Goal: Transaction & Acquisition: Download file/media

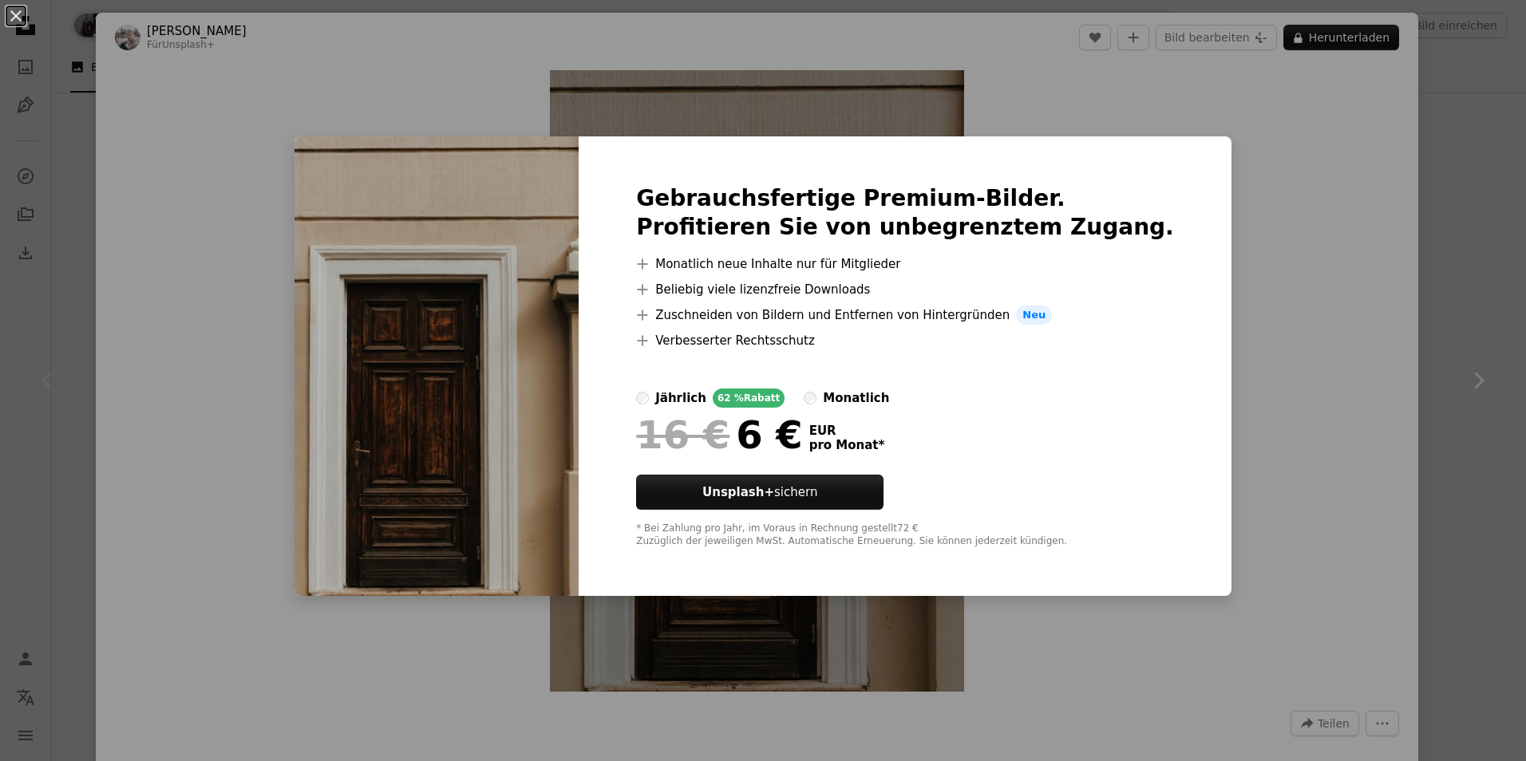
click at [1319, 274] on div "An X shape Gebrauchsfertige Premium-Bilder. Profitieren Sie von unbegrenztem Zu…" at bounding box center [763, 380] width 1526 height 761
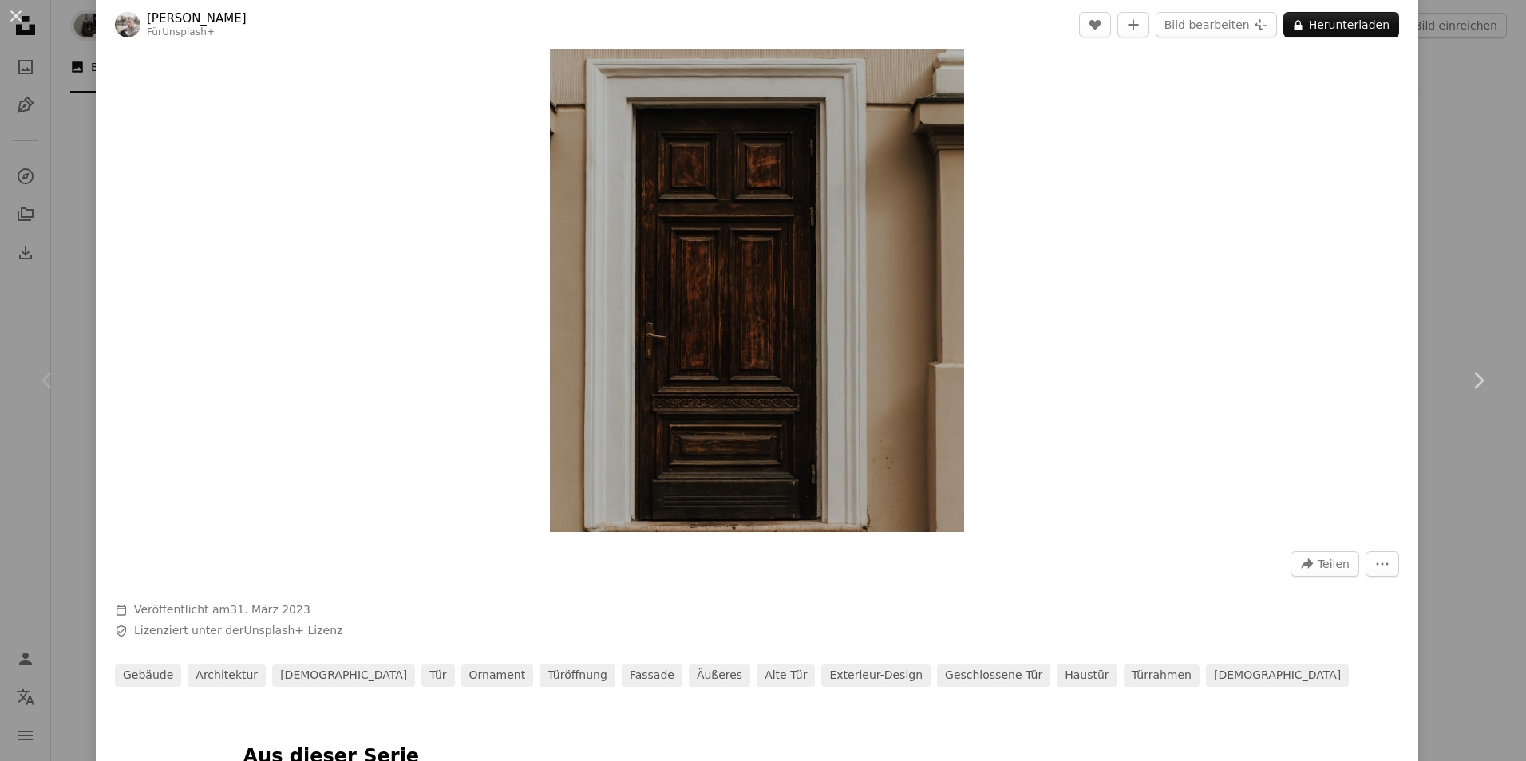
scroll to position [80, 0]
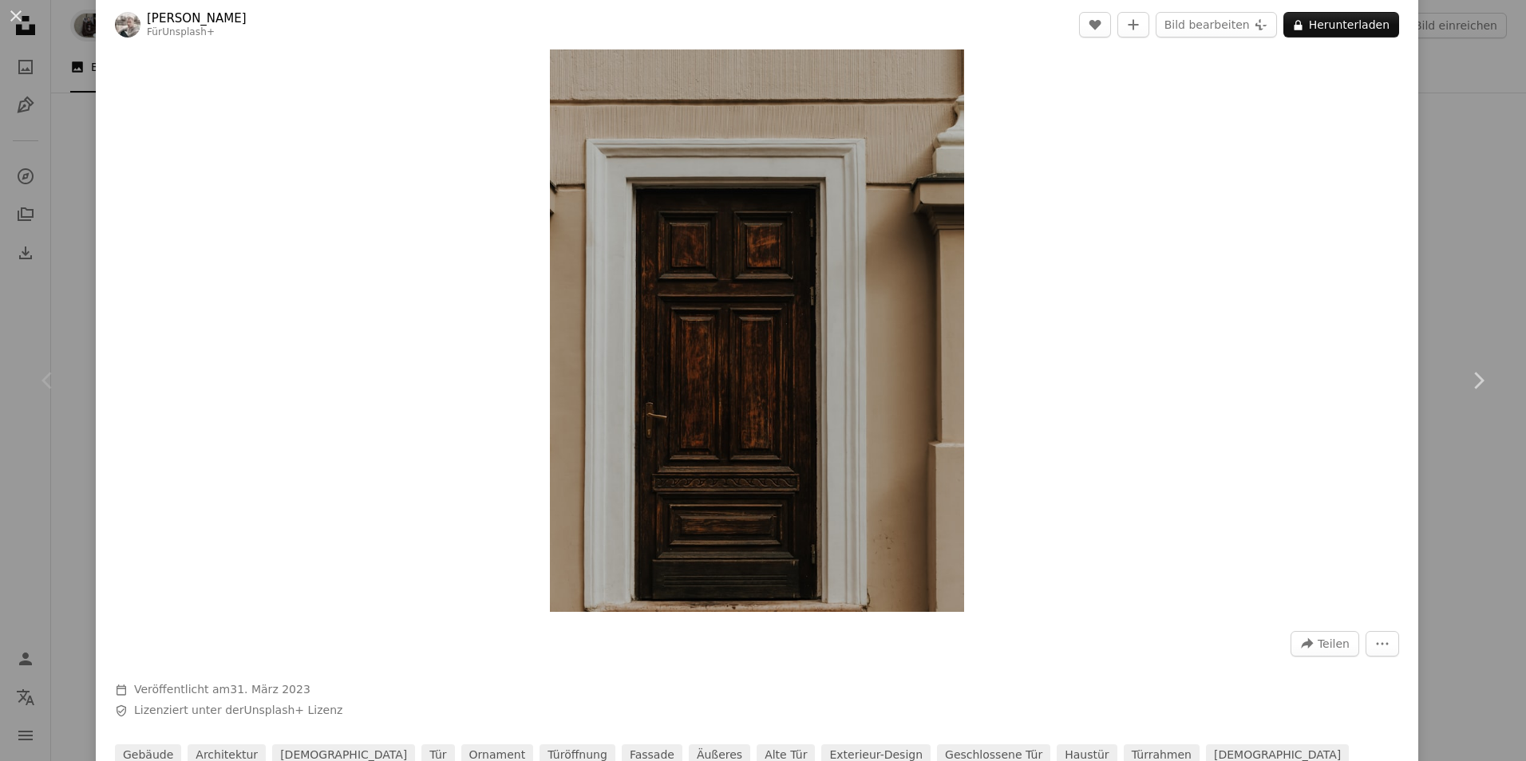
click at [654, 379] on img "Dieses Bild heranzoomen" at bounding box center [757, 301] width 414 height 622
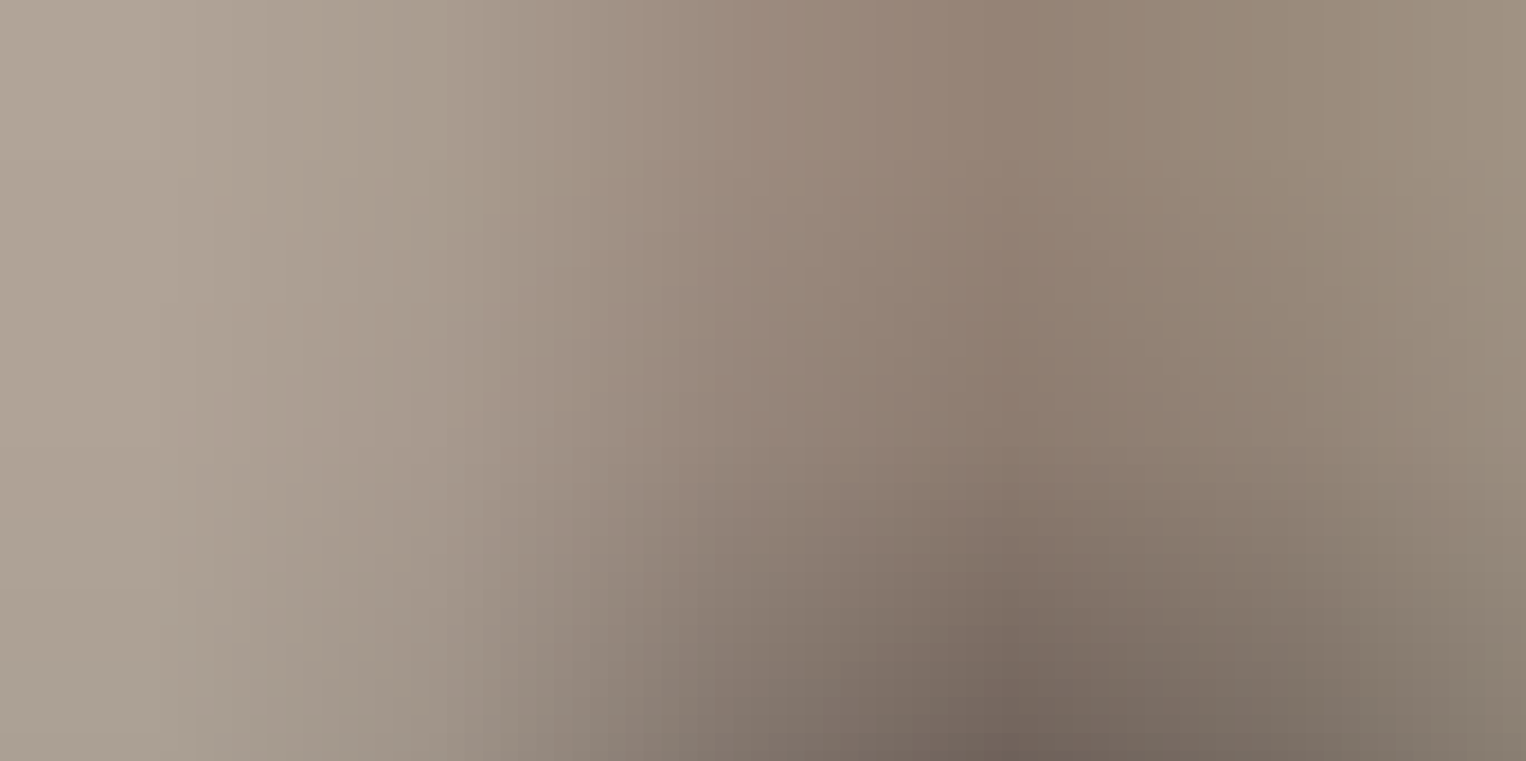
scroll to position [160, 0]
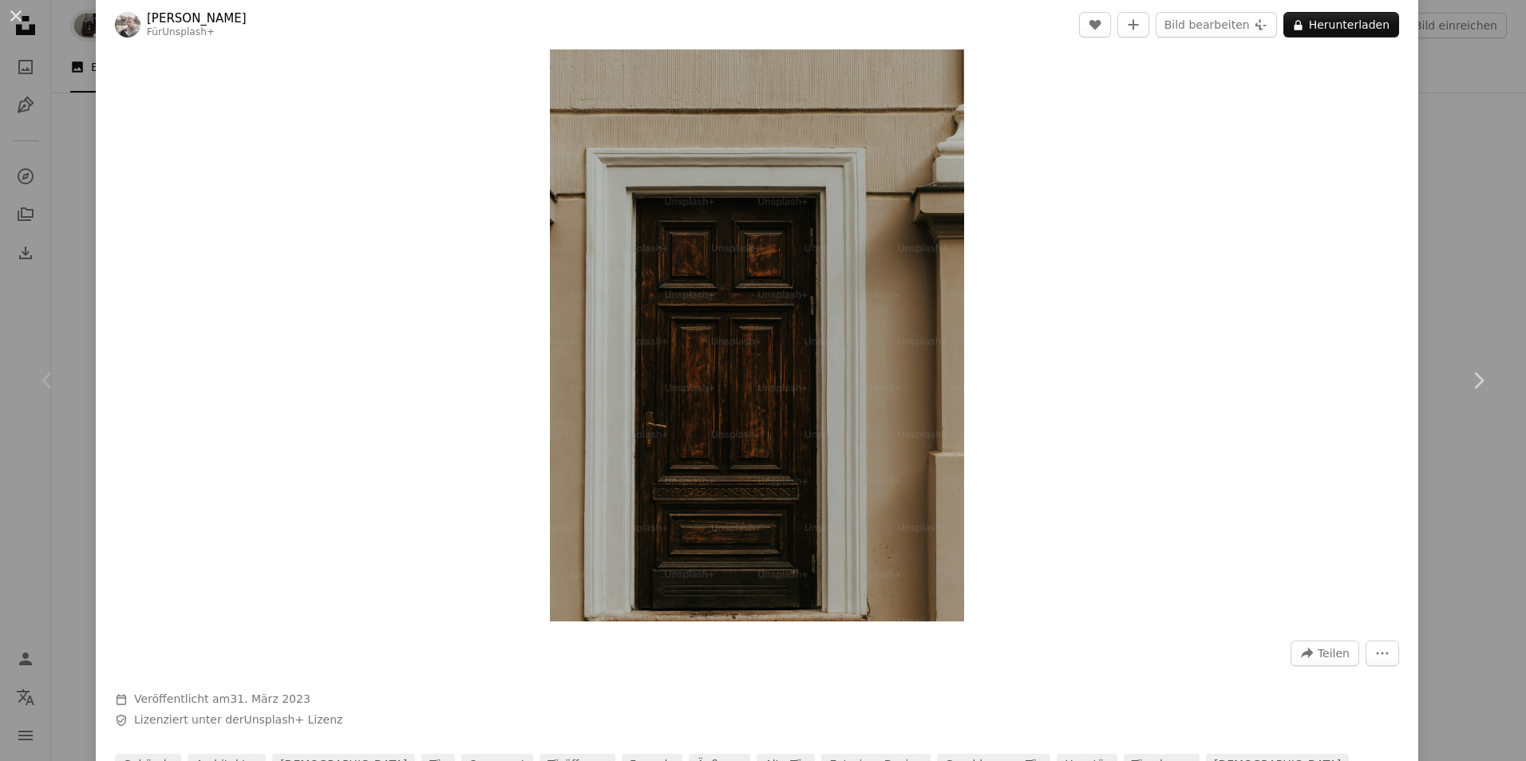
click at [379, 367] on div "Zoom in" at bounding box center [757, 311] width 1323 height 638
click at [1202, 239] on div "Zoom in" at bounding box center [757, 311] width 1323 height 638
click at [1431, 135] on div "An X shape Chevron left Chevron right [PERSON_NAME] Für Unsplash+ A heart A plu…" at bounding box center [763, 380] width 1526 height 761
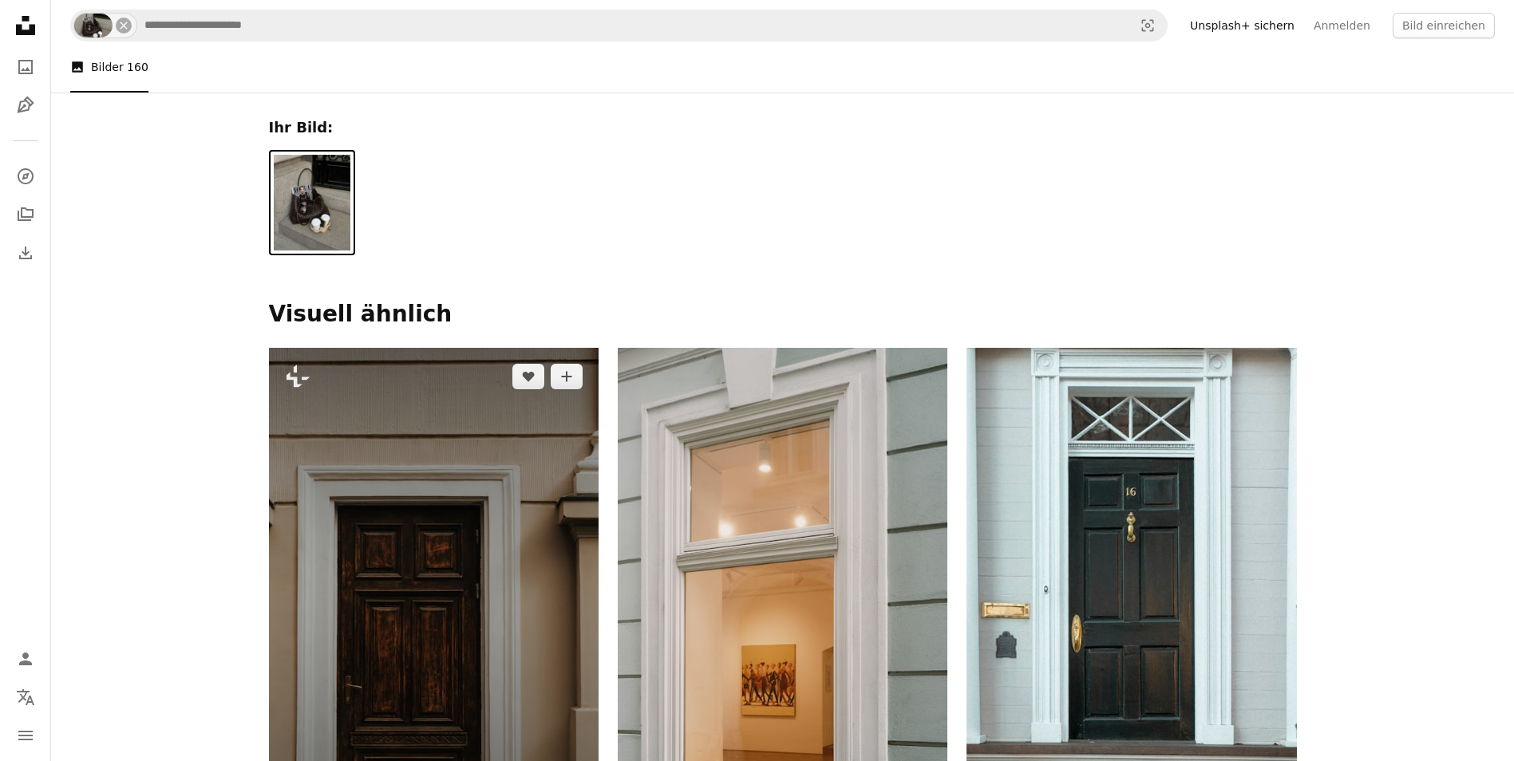
click at [335, 544] on img at bounding box center [434, 595] width 330 height 495
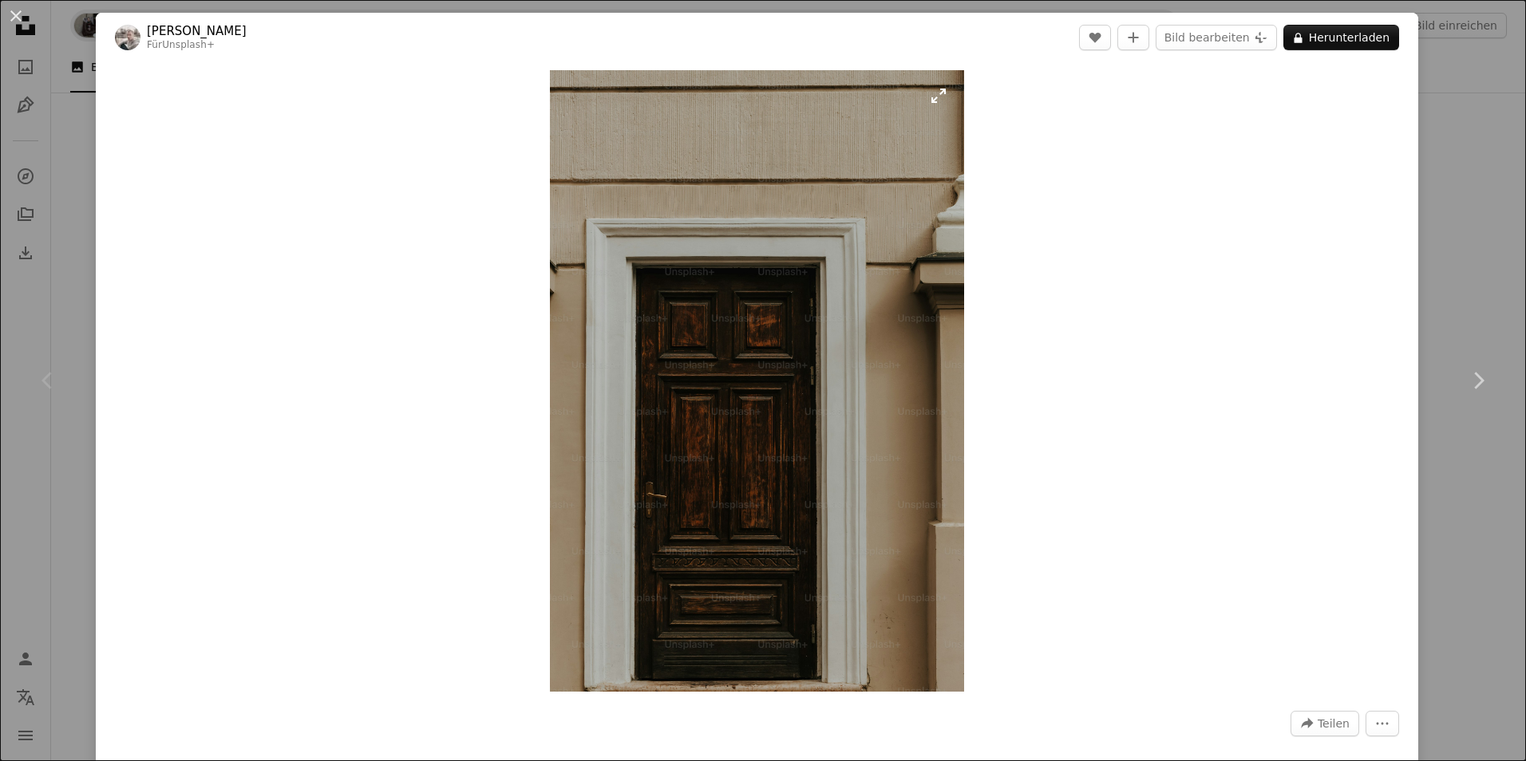
click at [661, 485] on img "Dieses Bild heranzoomen" at bounding box center [757, 381] width 414 height 622
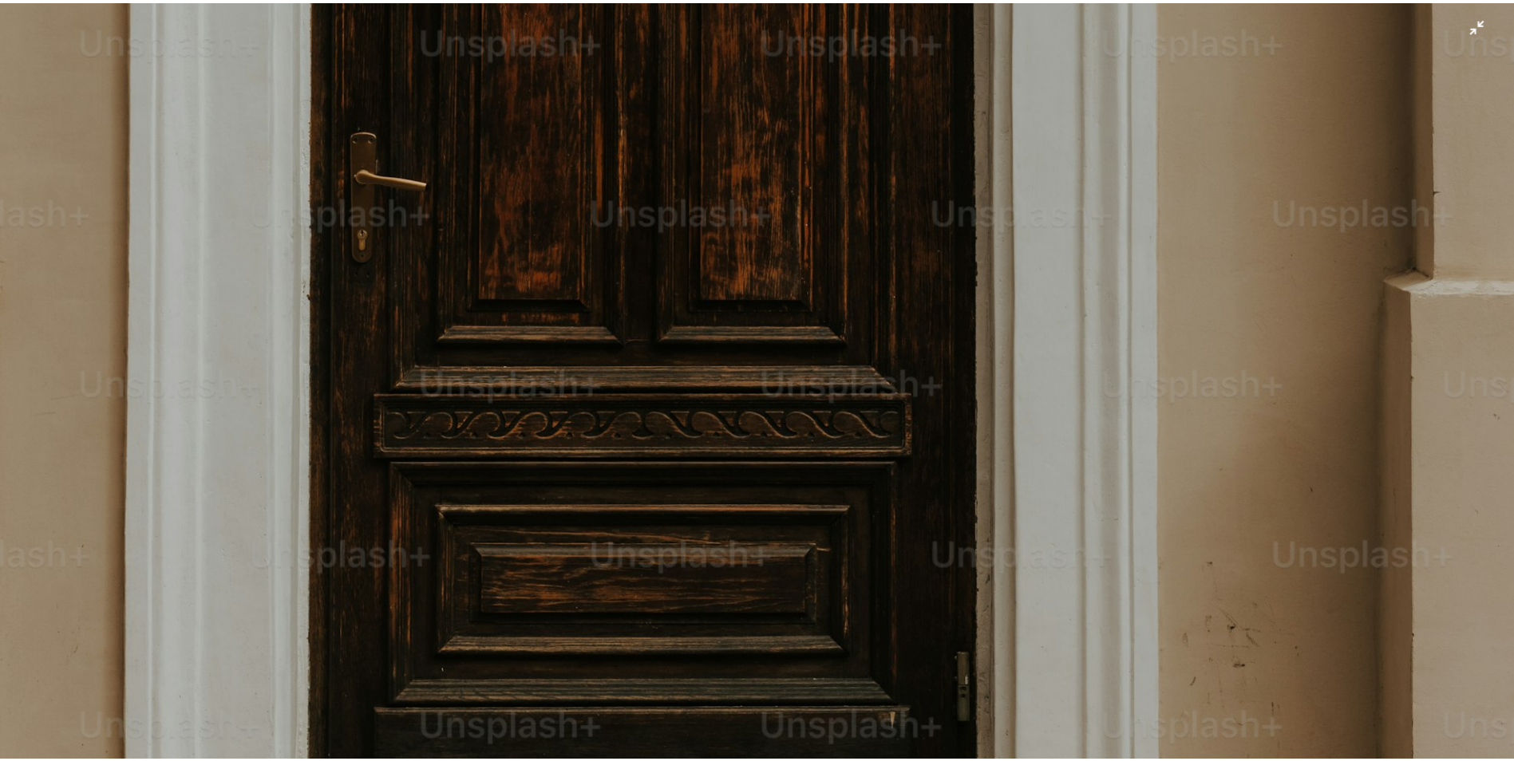
scroll to position [1493, 0]
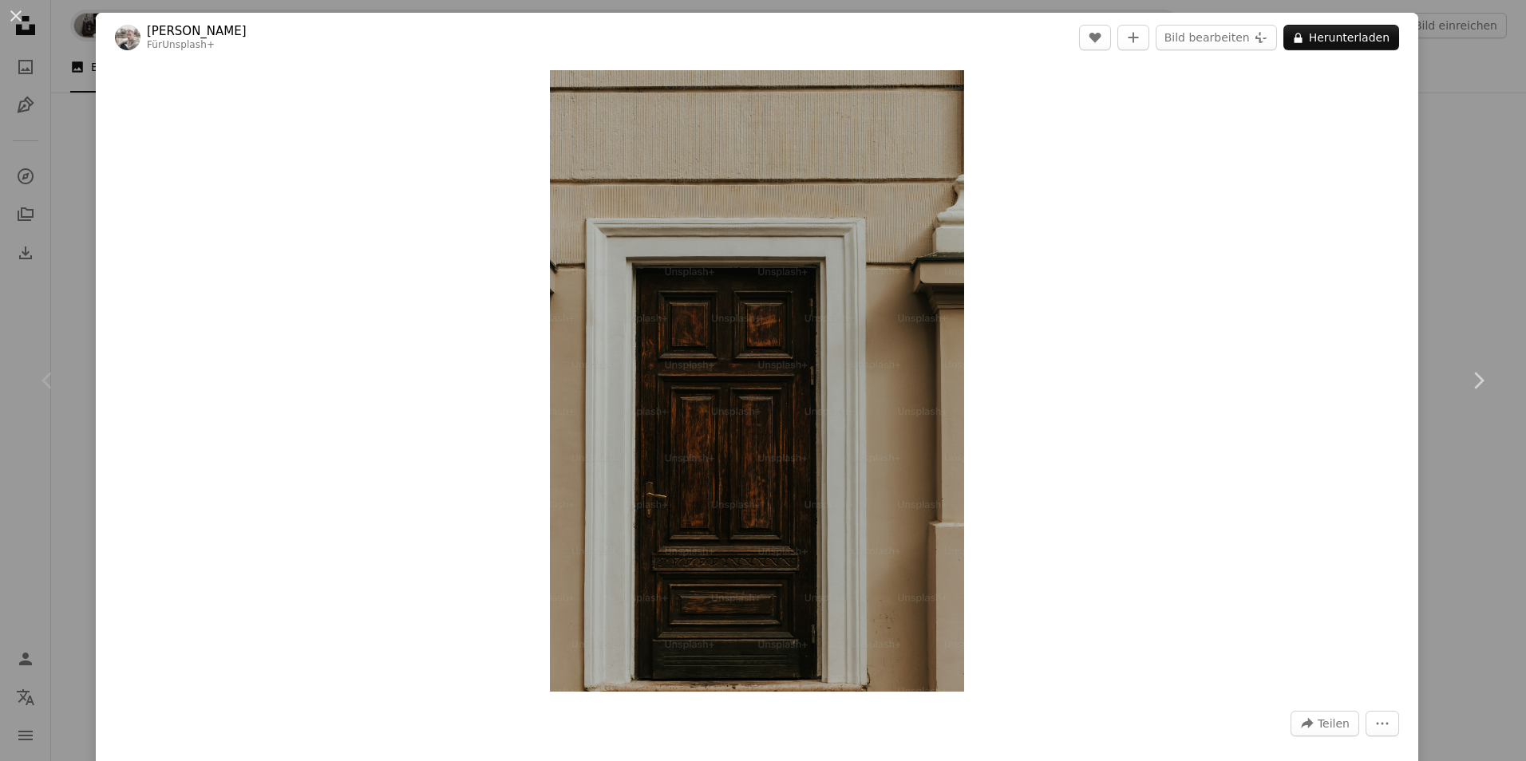
click at [6, 215] on div "An X shape Chevron left Chevron right [PERSON_NAME] Für Unsplash+ A heart A plu…" at bounding box center [763, 380] width 1526 height 761
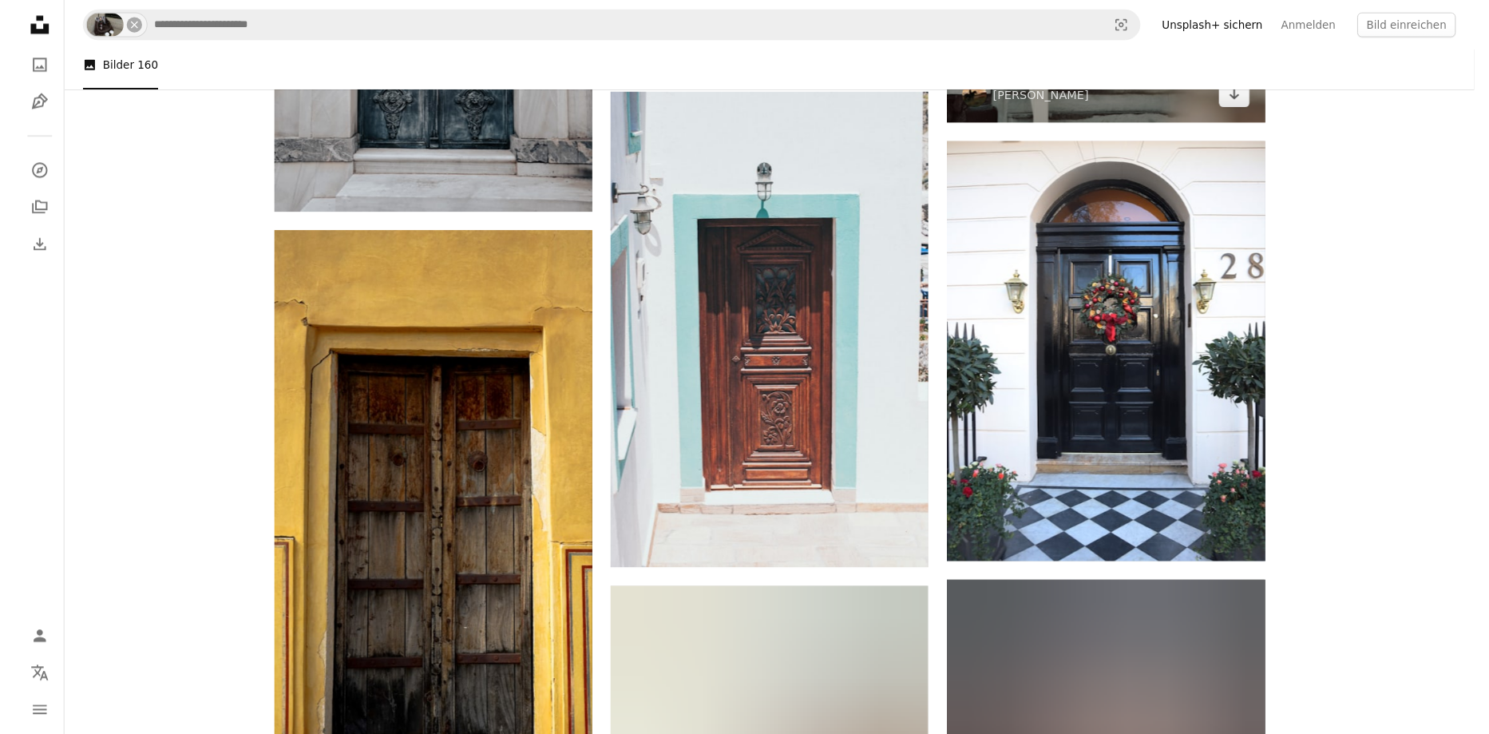
scroll to position [1836, 0]
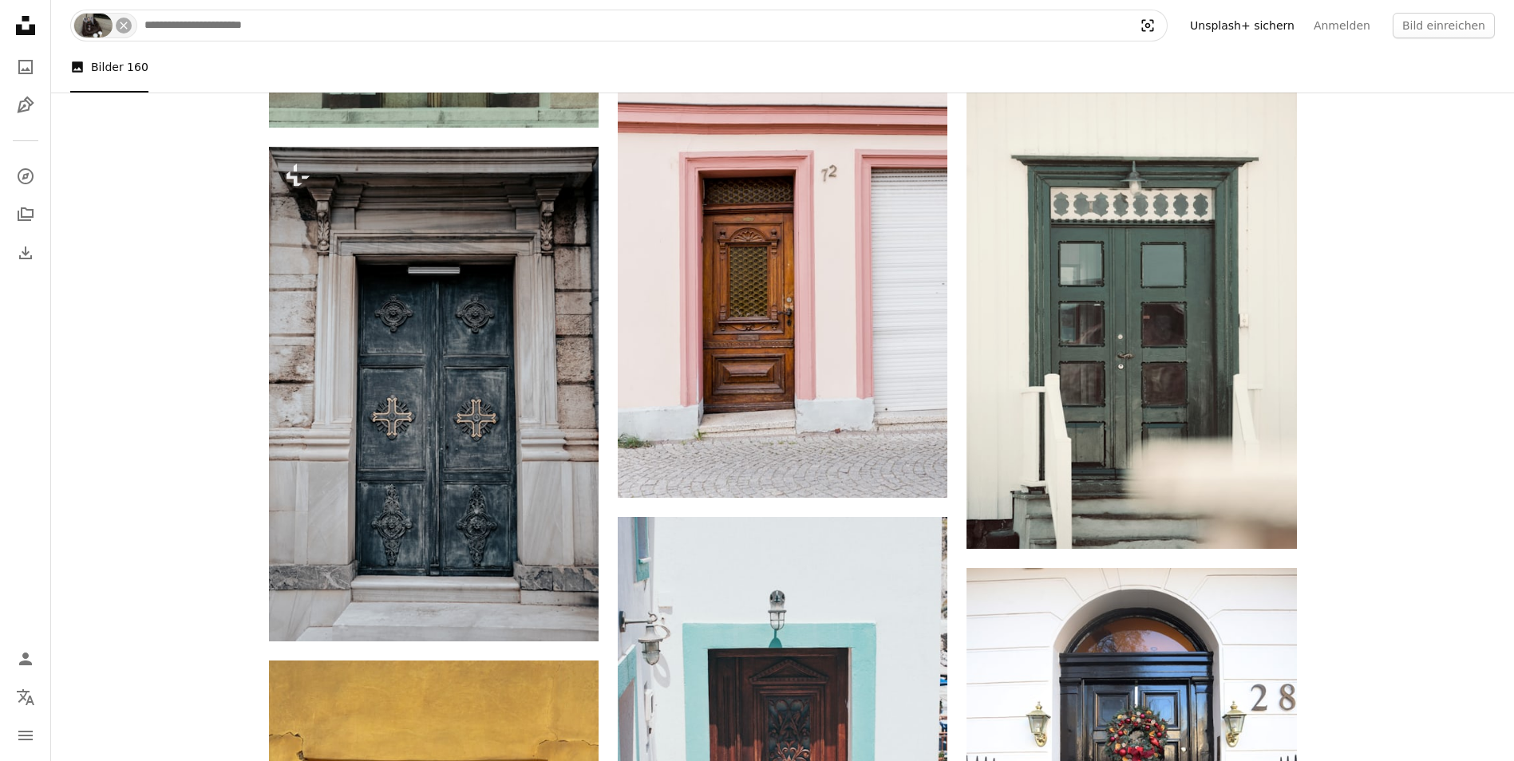
click at [1167, 26] on icon "Visual search" at bounding box center [1148, 26] width 38 height 16
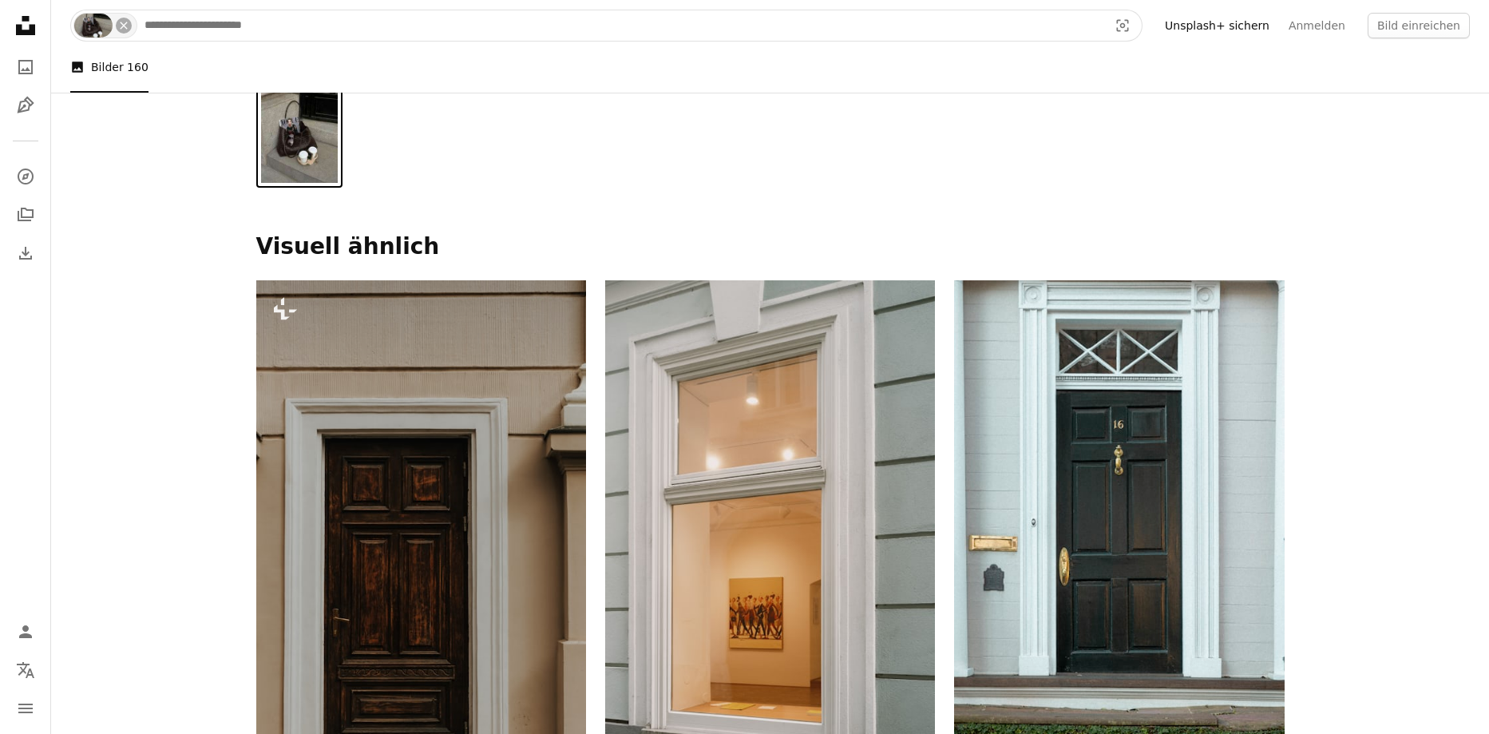
scroll to position [0, 0]
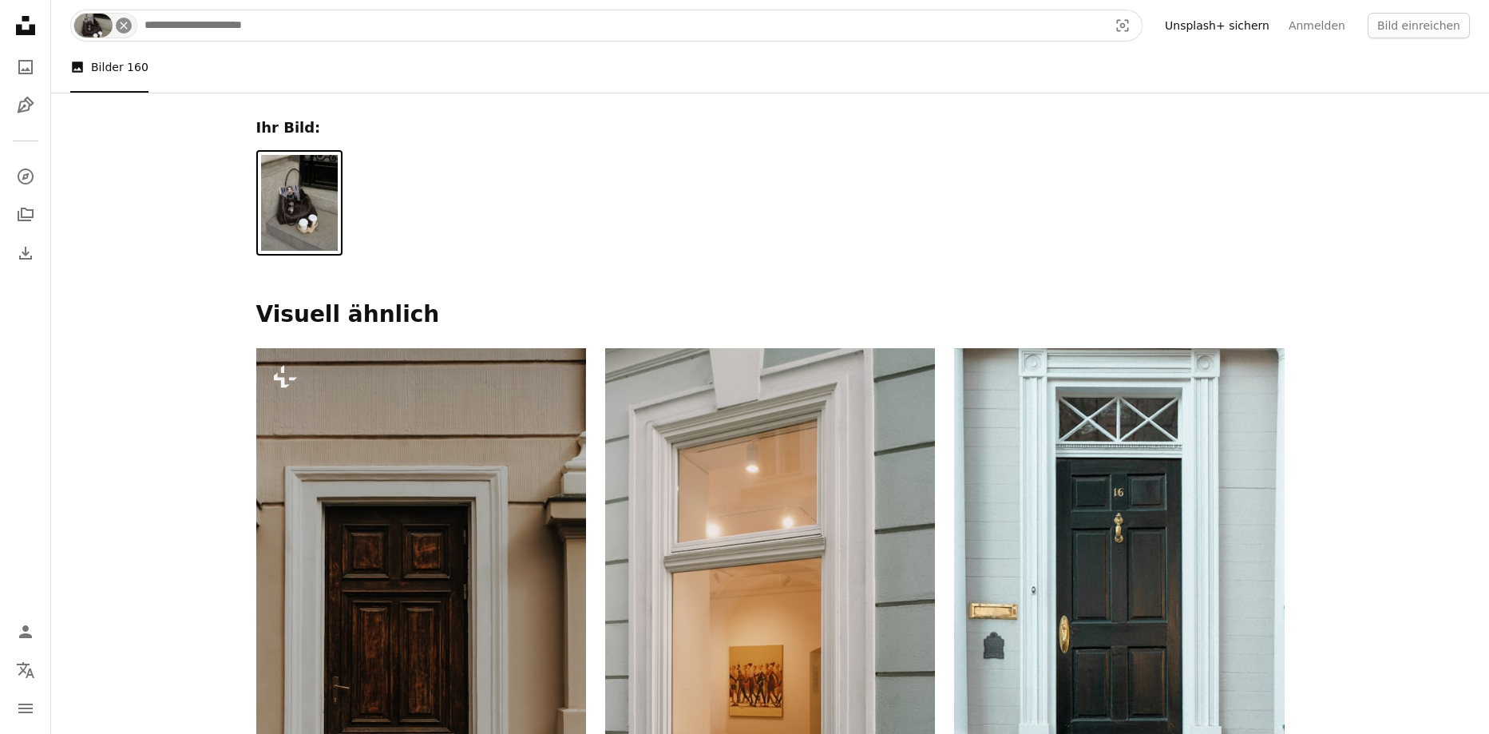
click at [128, 23] on icon "An X shape" at bounding box center [123, 25] width 13 height 13
click at [1141, 27] on icon "Visual search" at bounding box center [1122, 26] width 38 height 16
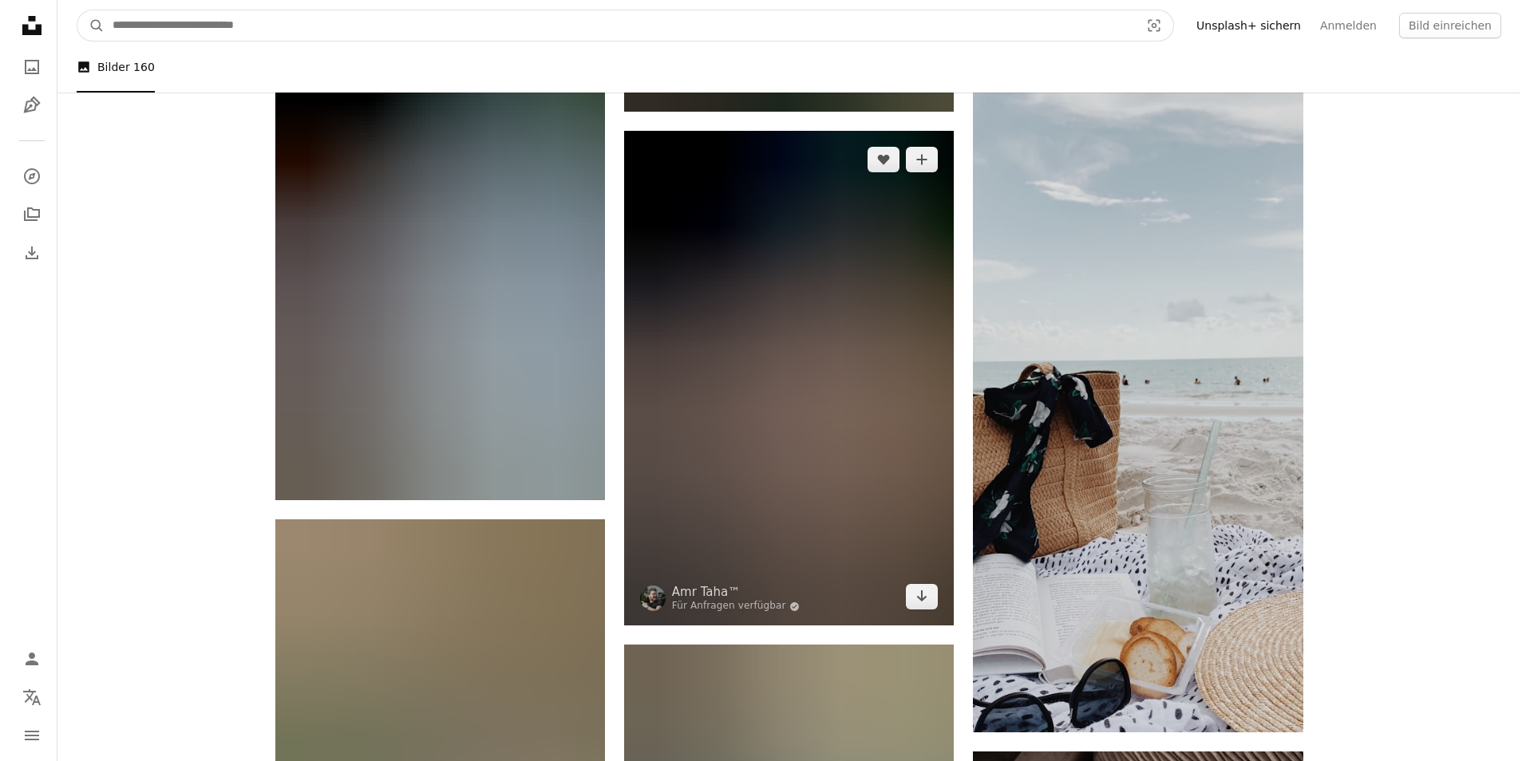
scroll to position [11653, 0]
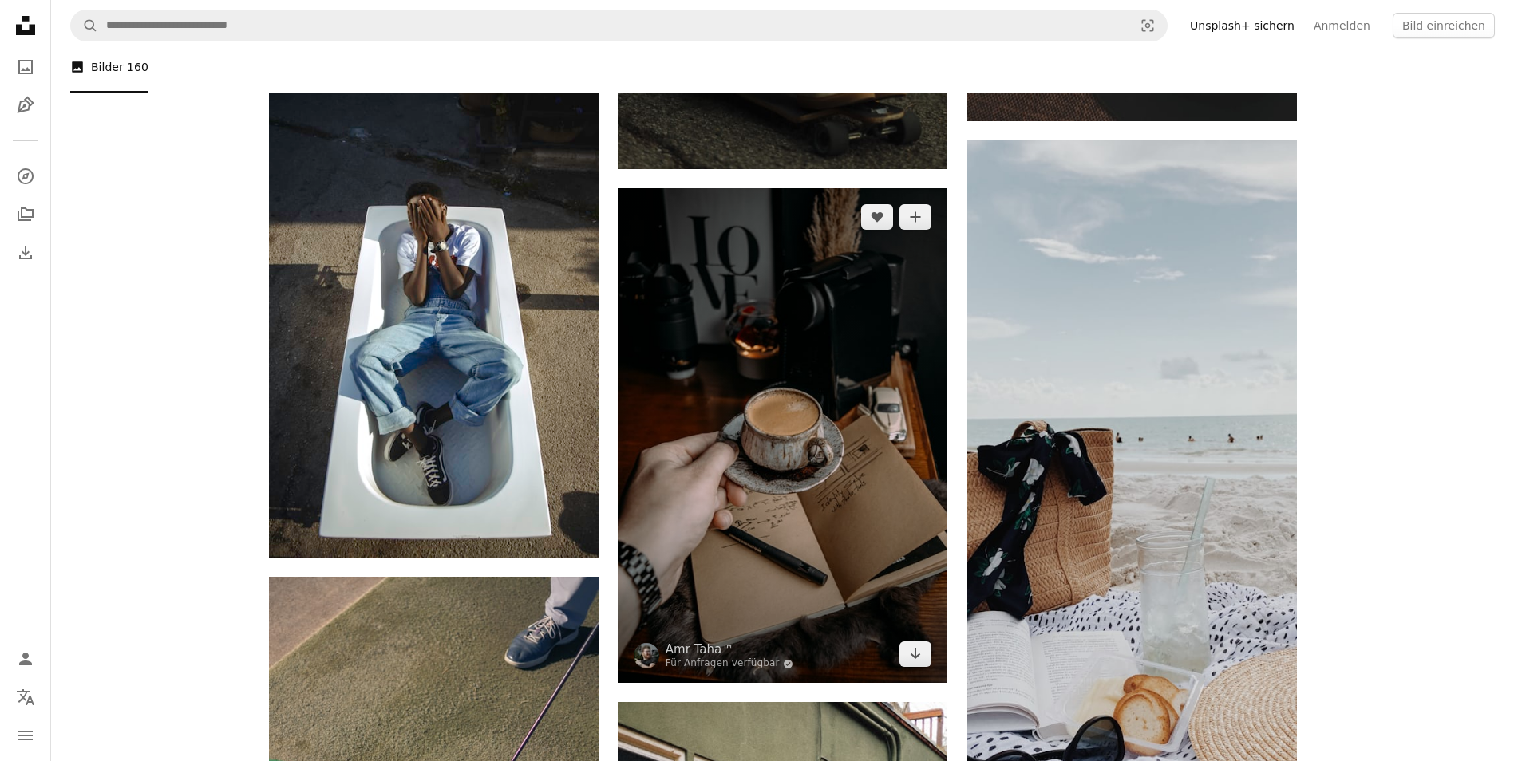
click at [713, 609] on img at bounding box center [783, 435] width 330 height 495
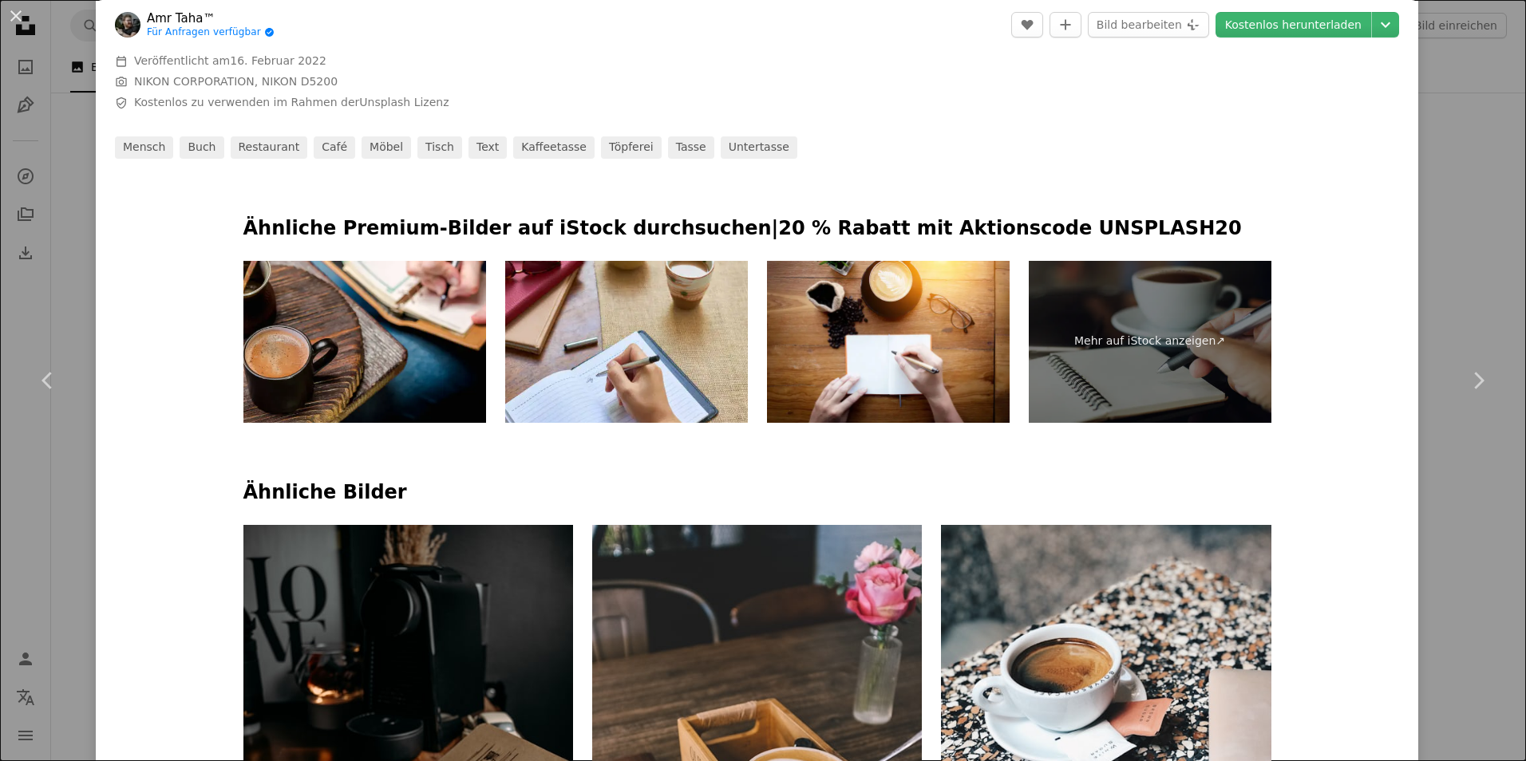
scroll to position [1038, 0]
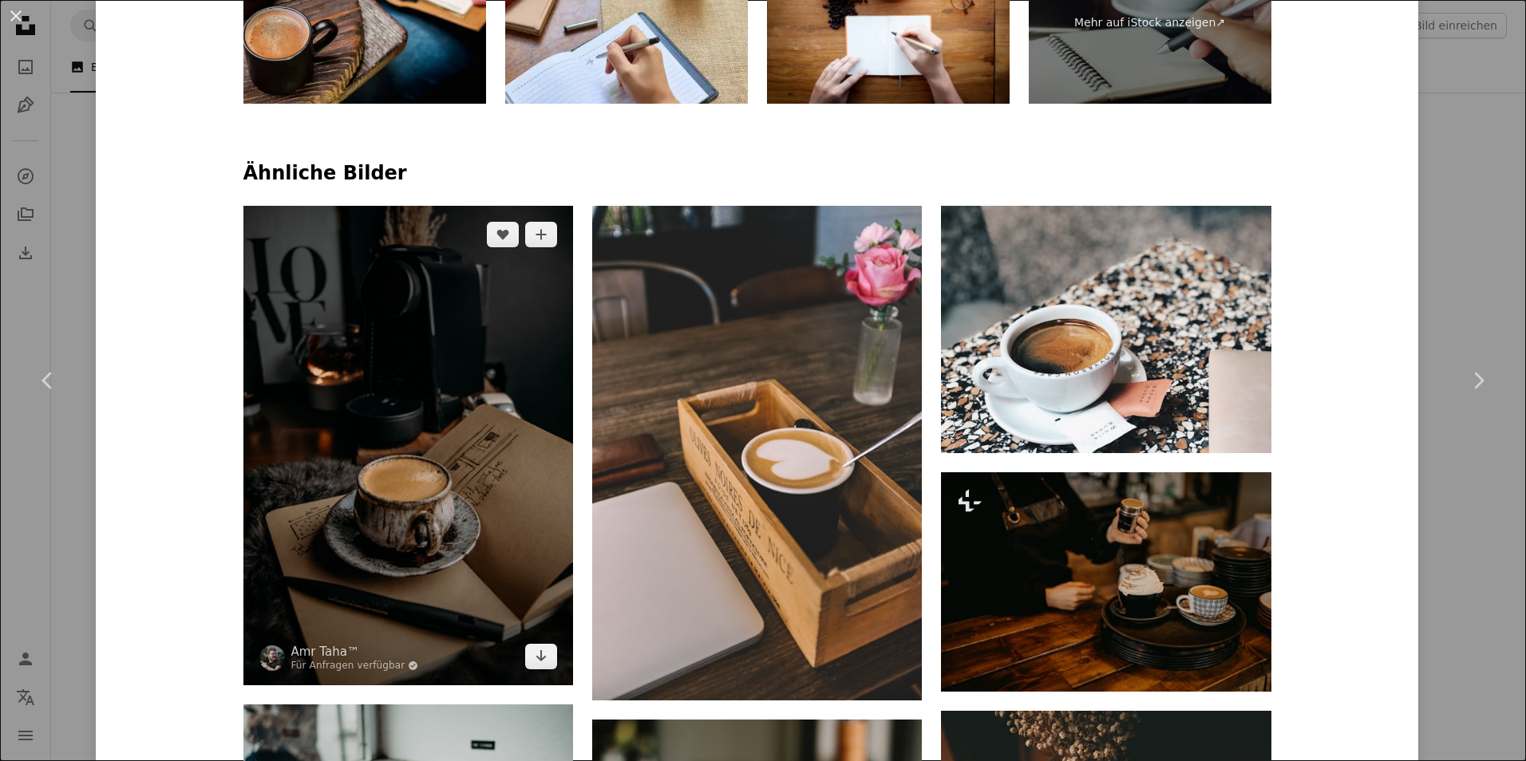
click at [349, 409] on img at bounding box center [408, 446] width 330 height 480
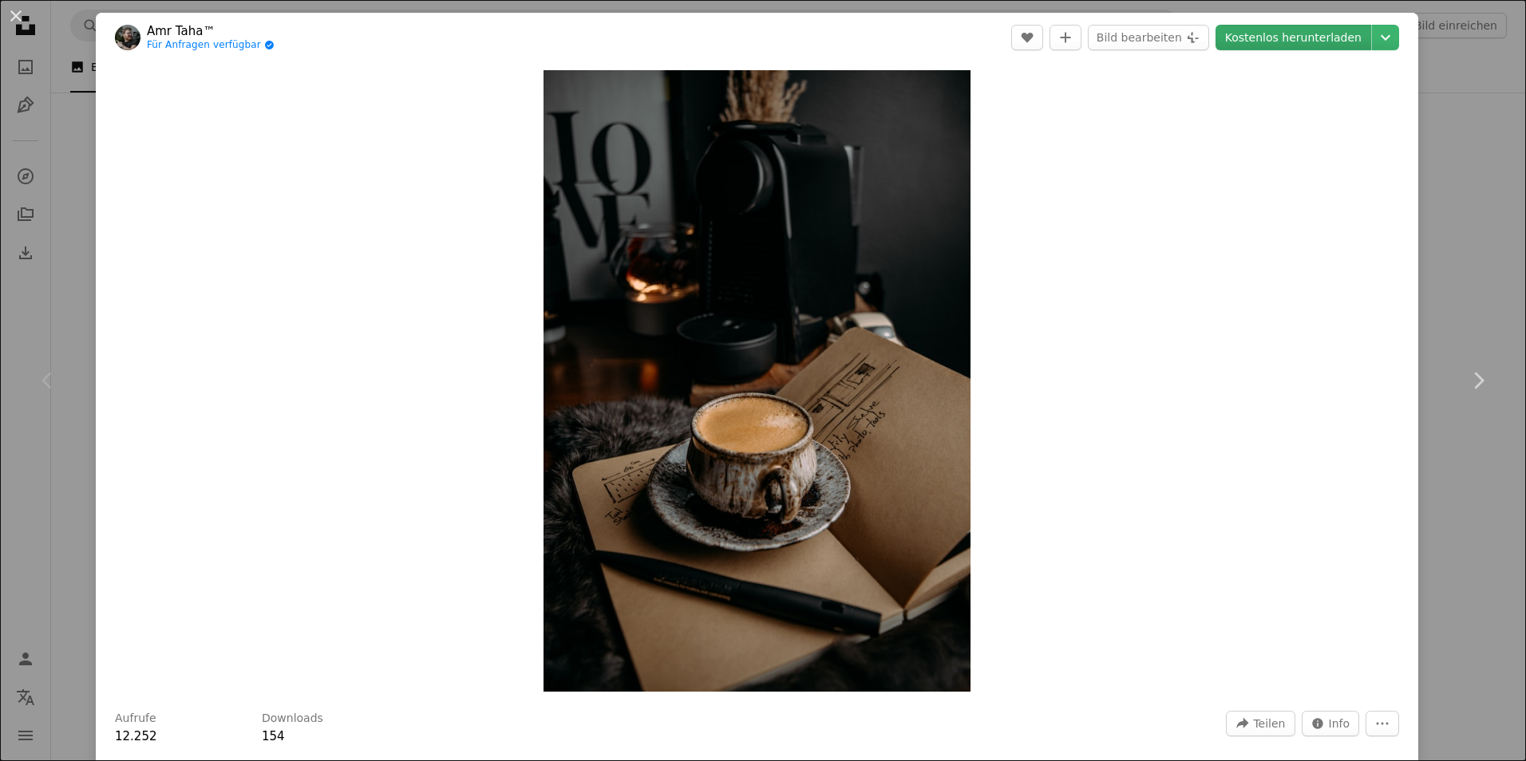
click at [1237, 46] on link "Kostenlos herunterladen" at bounding box center [1294, 38] width 156 height 26
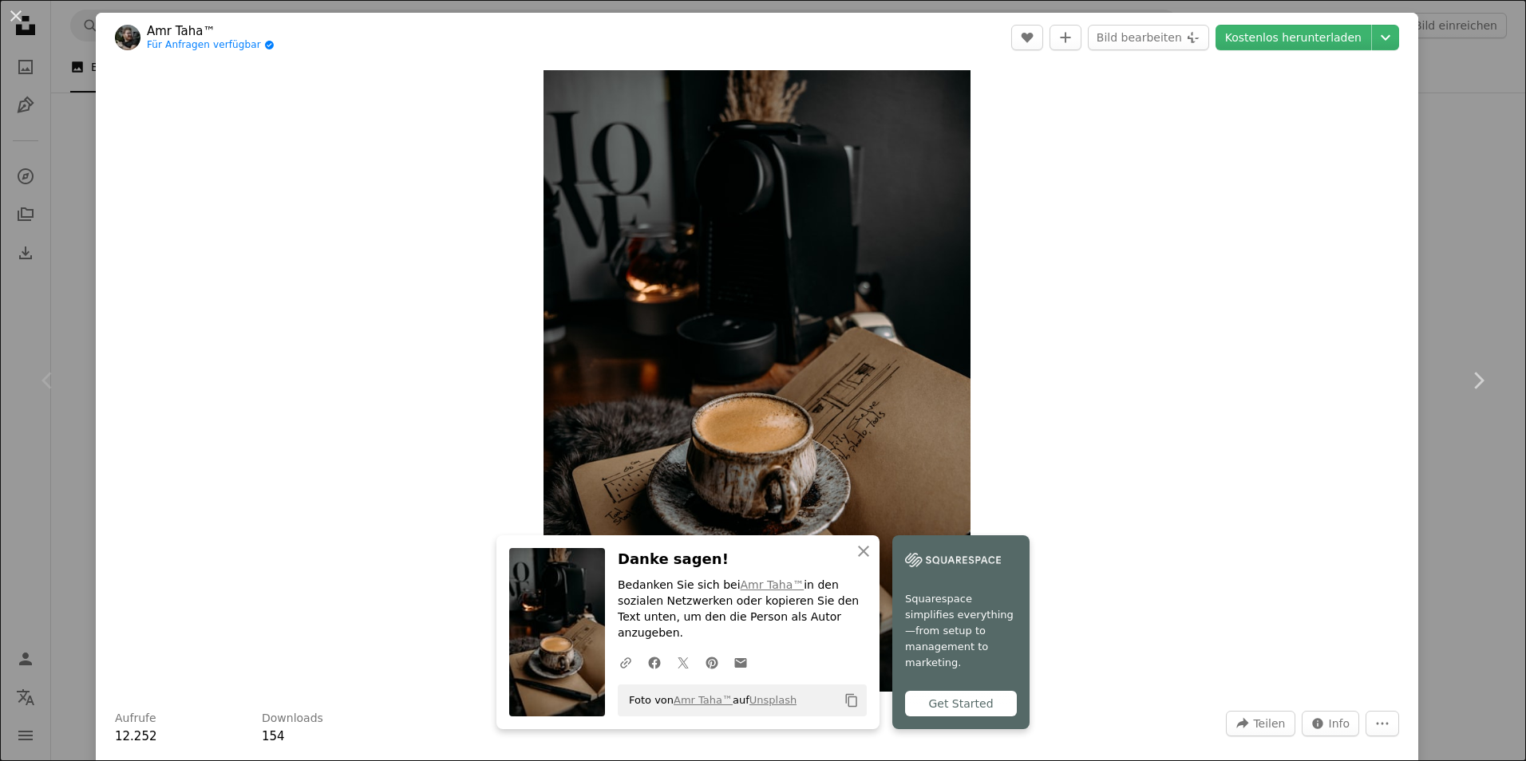
click at [1204, 346] on div "Zoom in" at bounding box center [757, 381] width 1323 height 638
click at [1440, 338] on link "Chevron right" at bounding box center [1478, 380] width 96 height 153
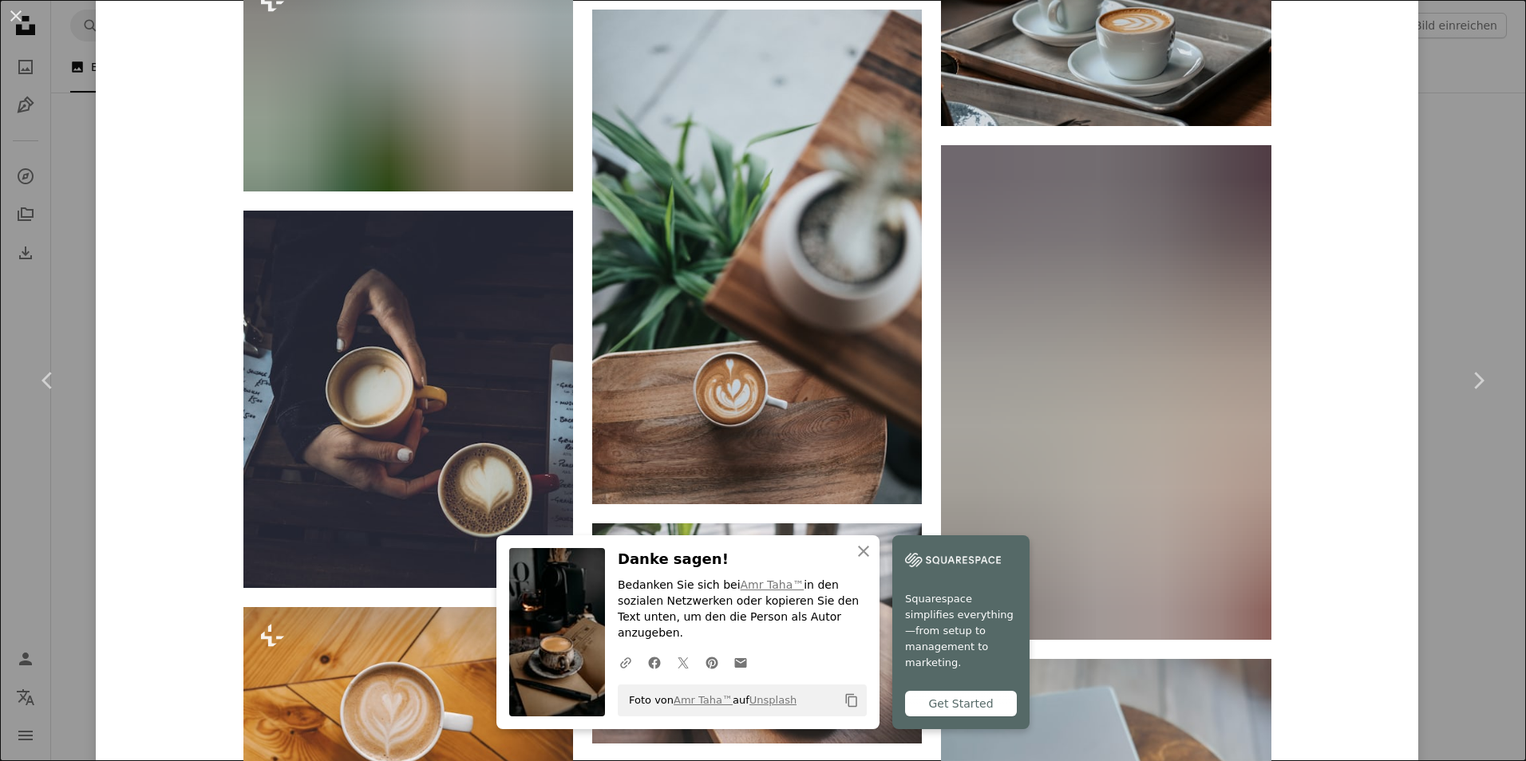
scroll to position [9339, 0]
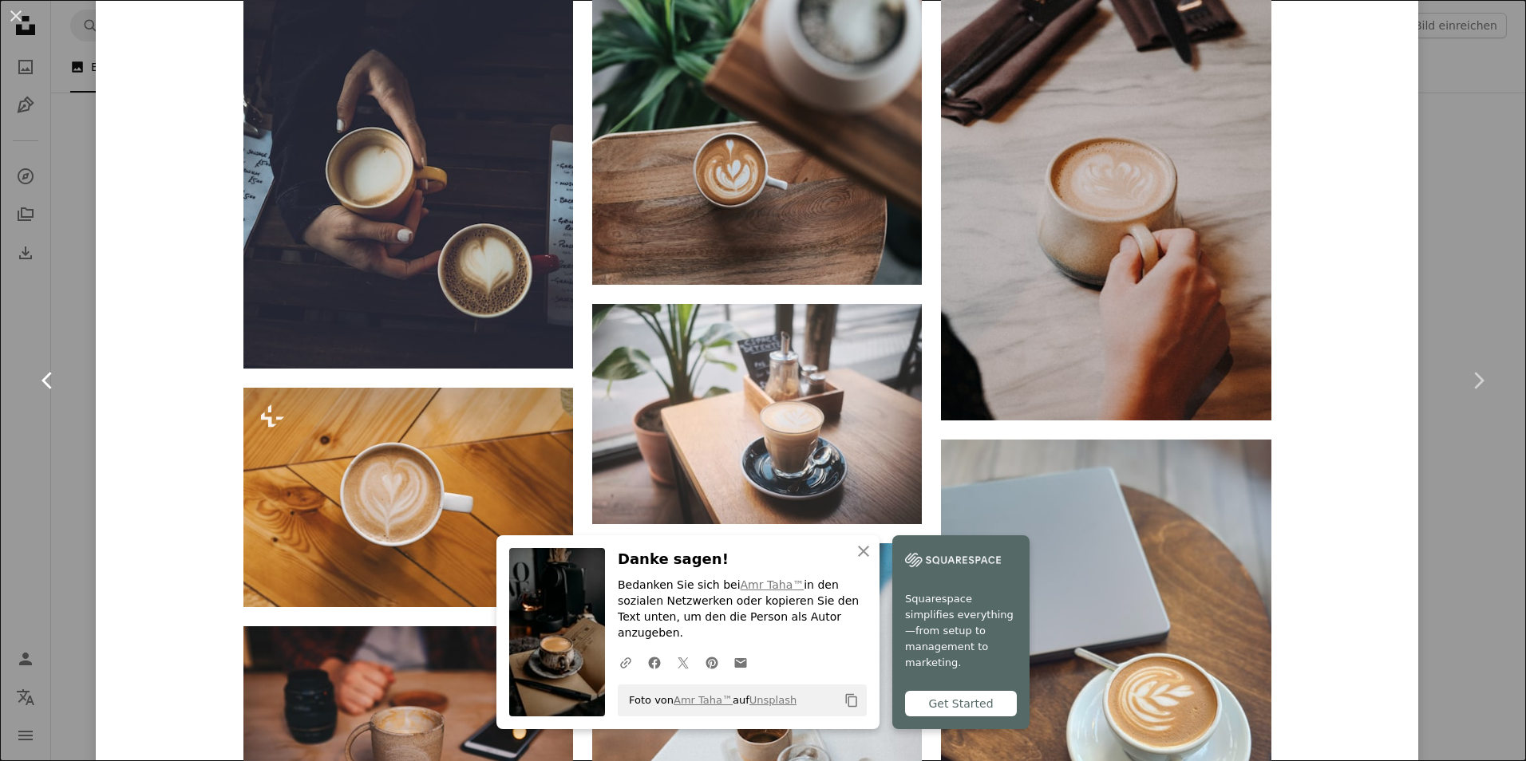
click at [45, 368] on icon "Chevron left" at bounding box center [48, 381] width 26 height 26
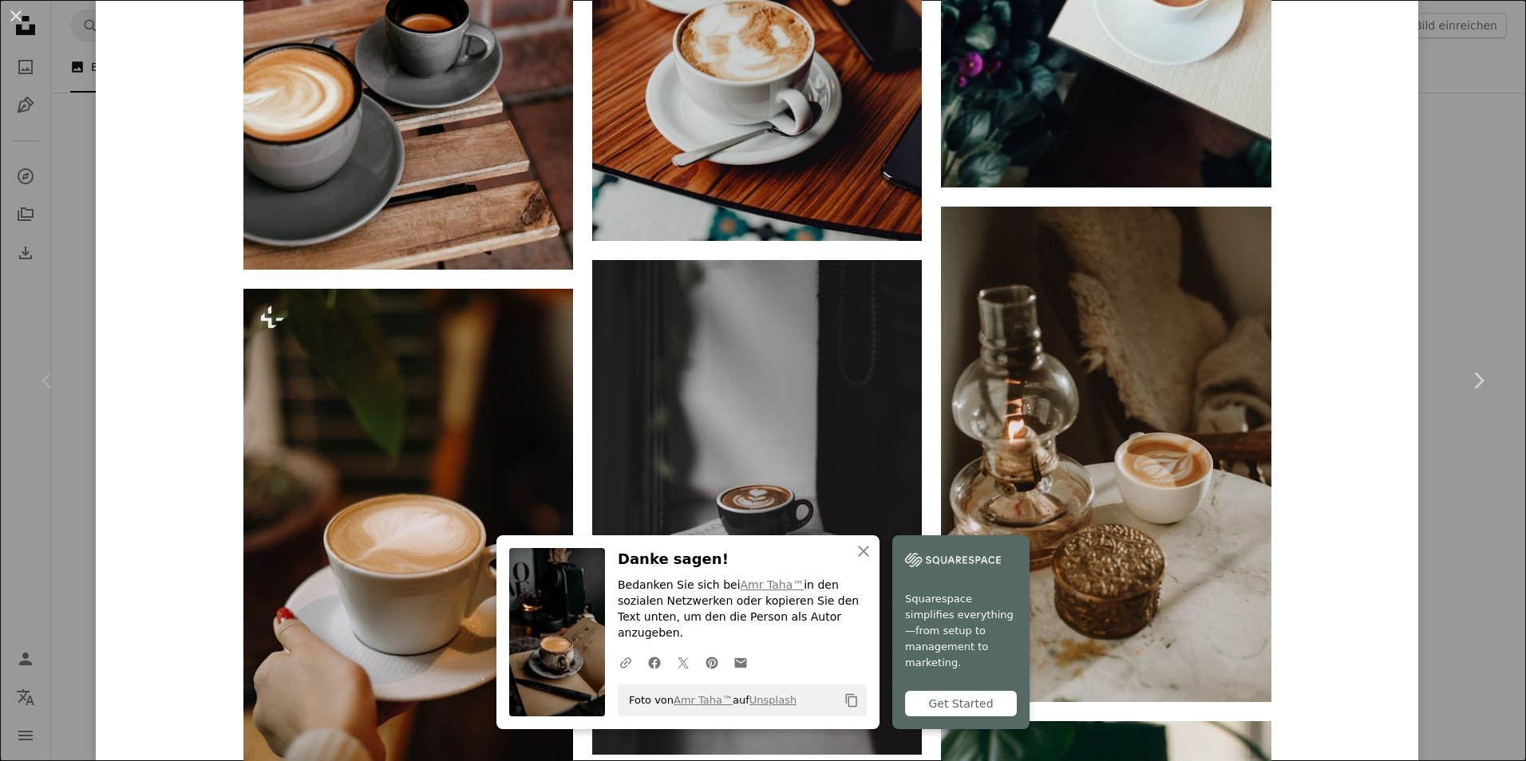
scroll to position [2714, 0]
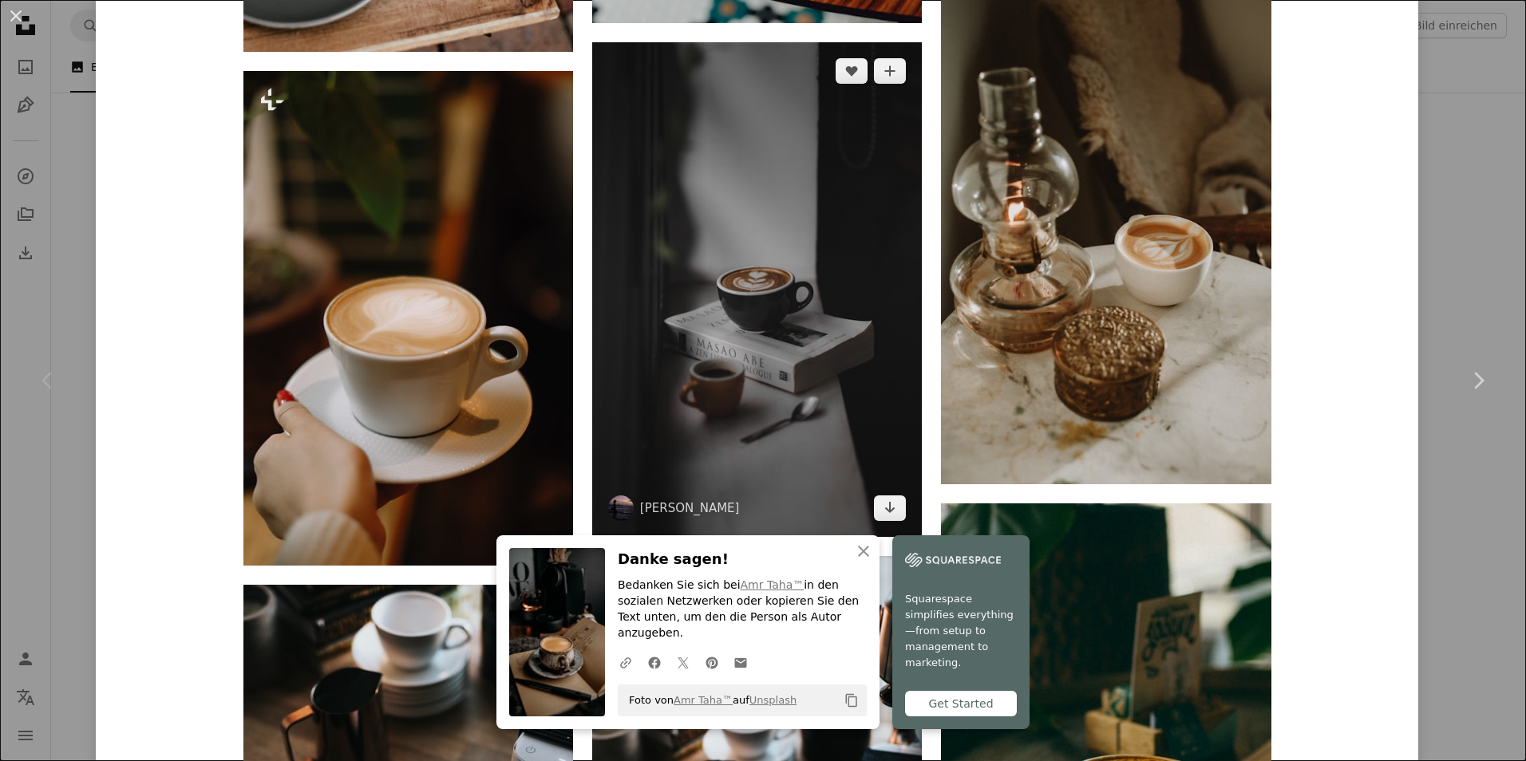
click at [674, 339] on img at bounding box center [757, 289] width 330 height 495
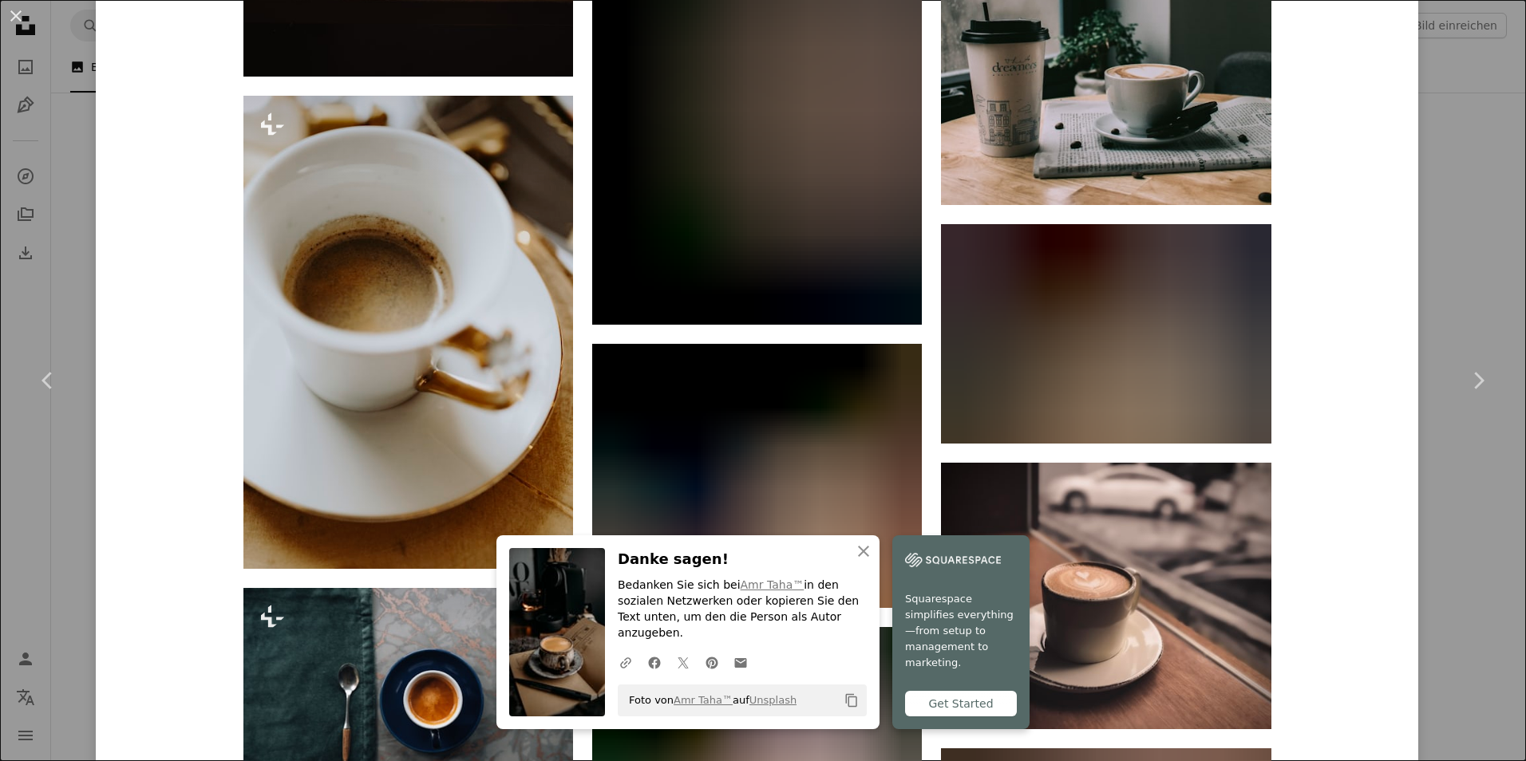
scroll to position [10679, 0]
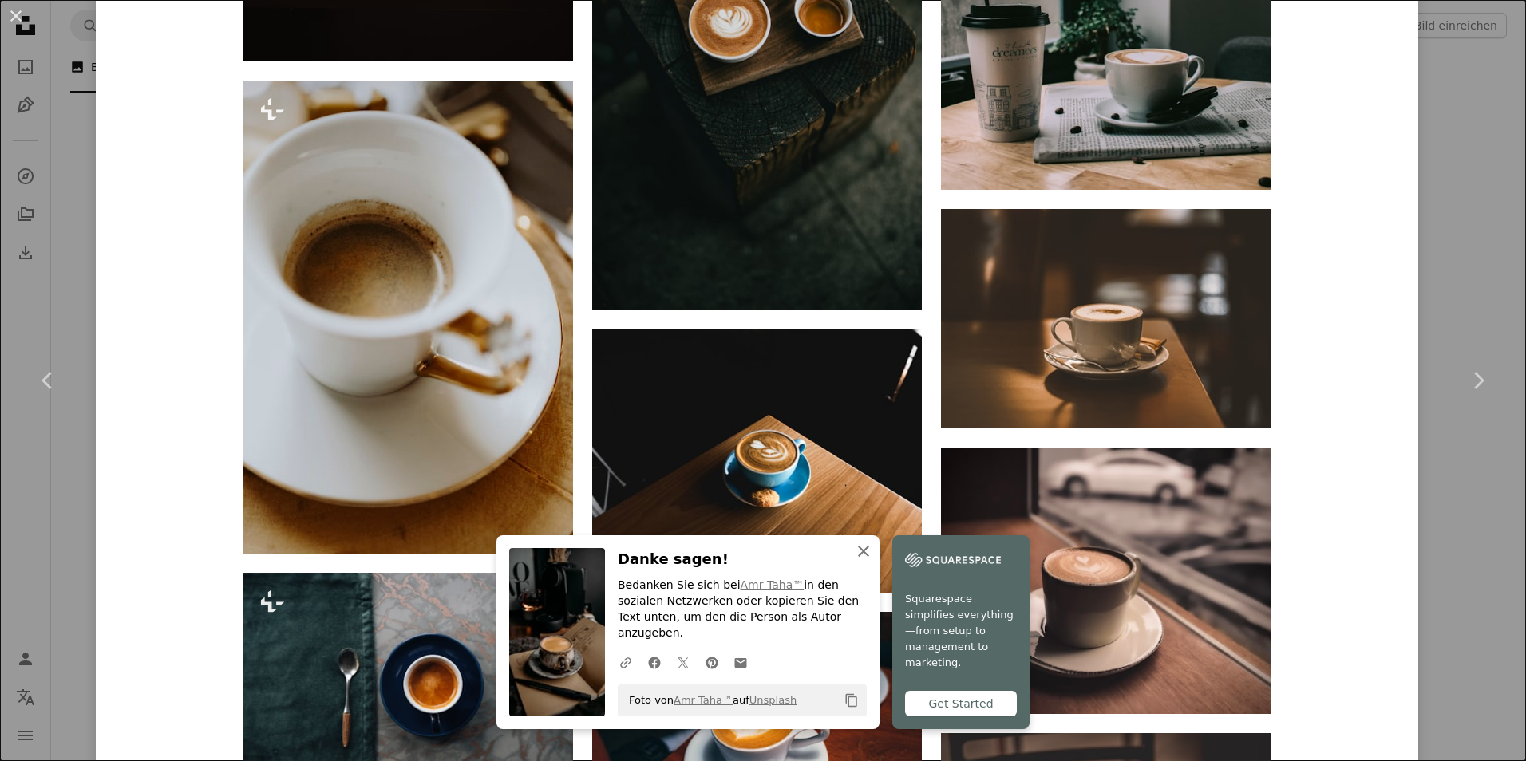
click at [854, 567] on button "An X shape Schließen" at bounding box center [864, 552] width 32 height 32
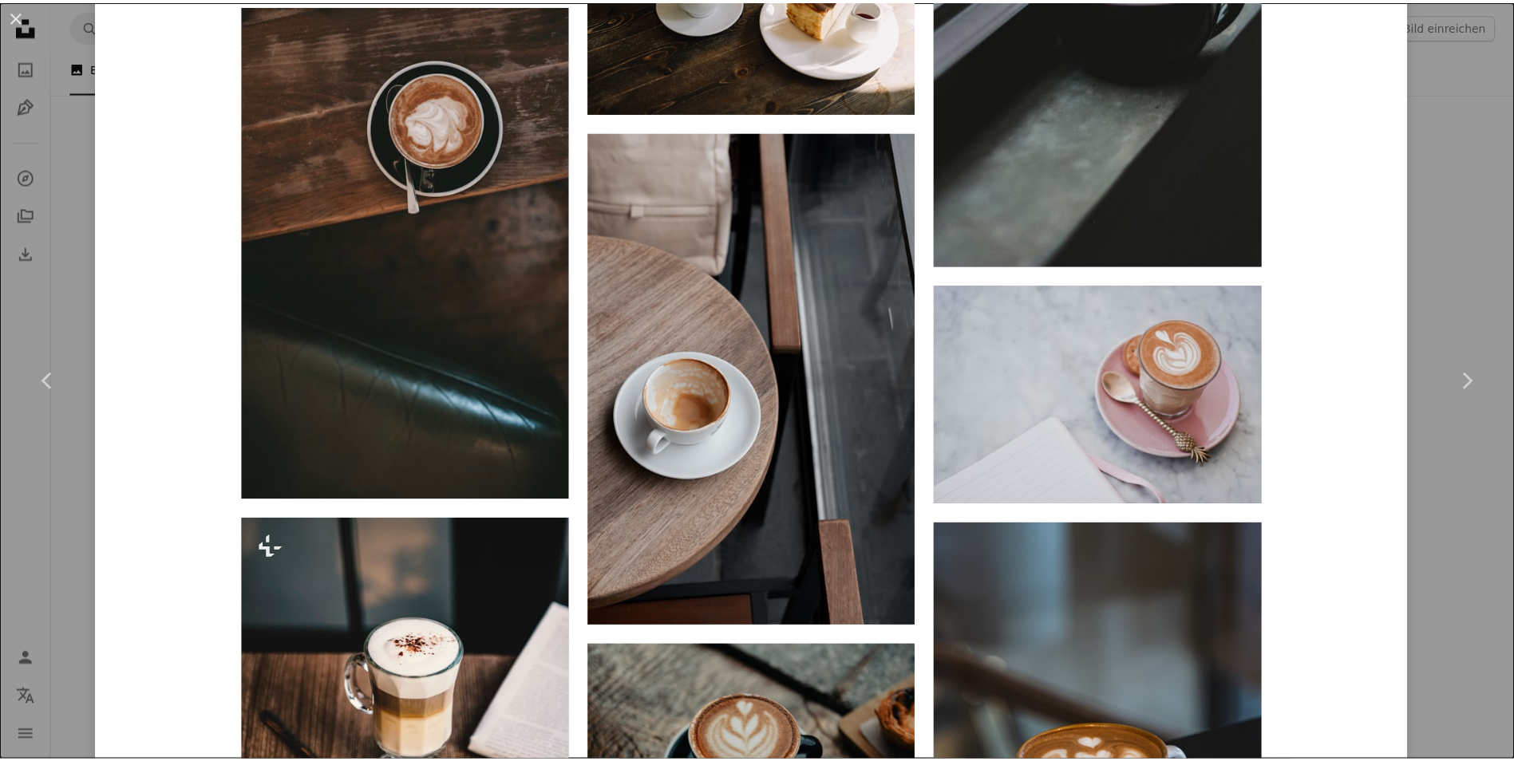
scroll to position [19430, 0]
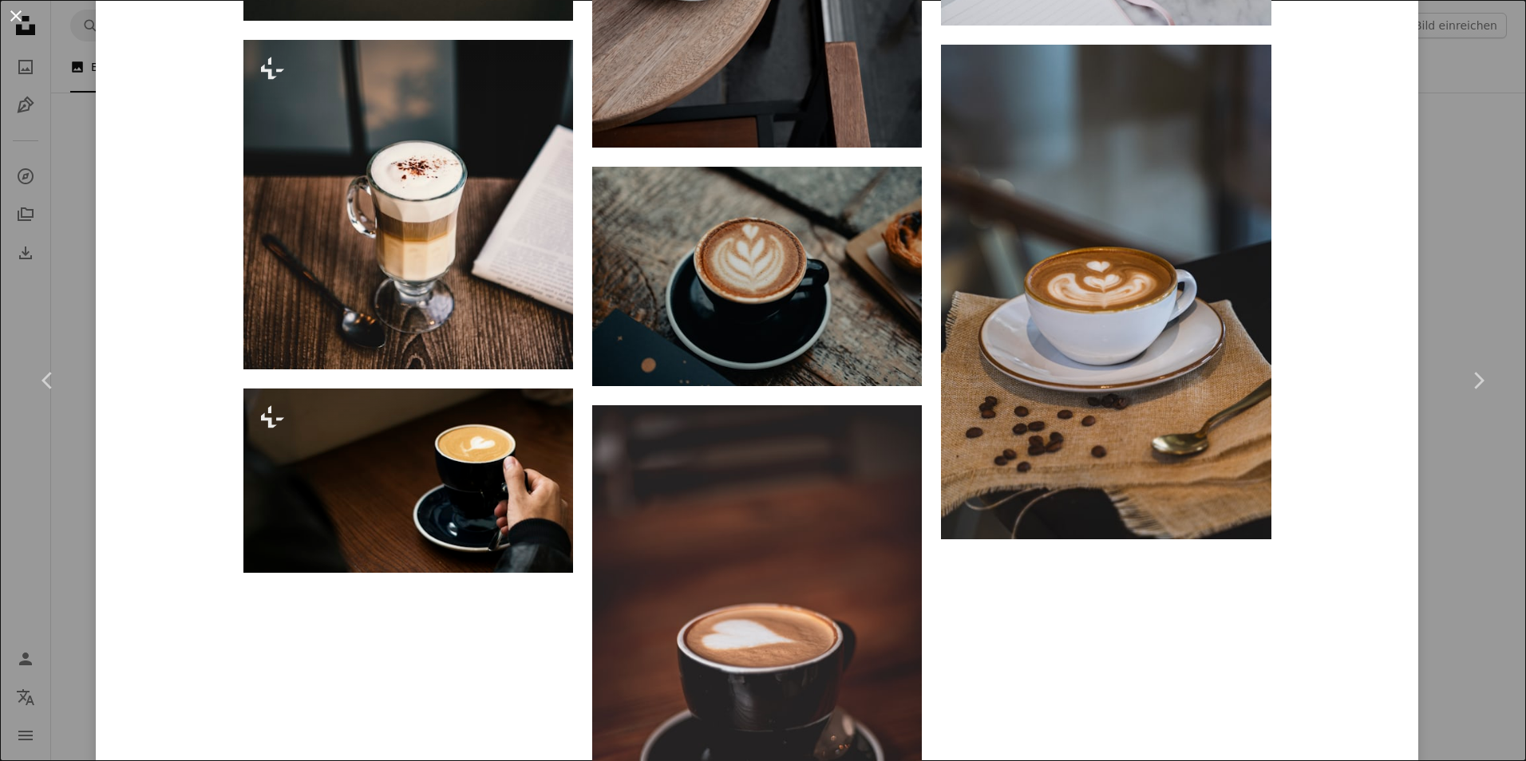
click at [13, 18] on button "An X shape" at bounding box center [15, 15] width 19 height 19
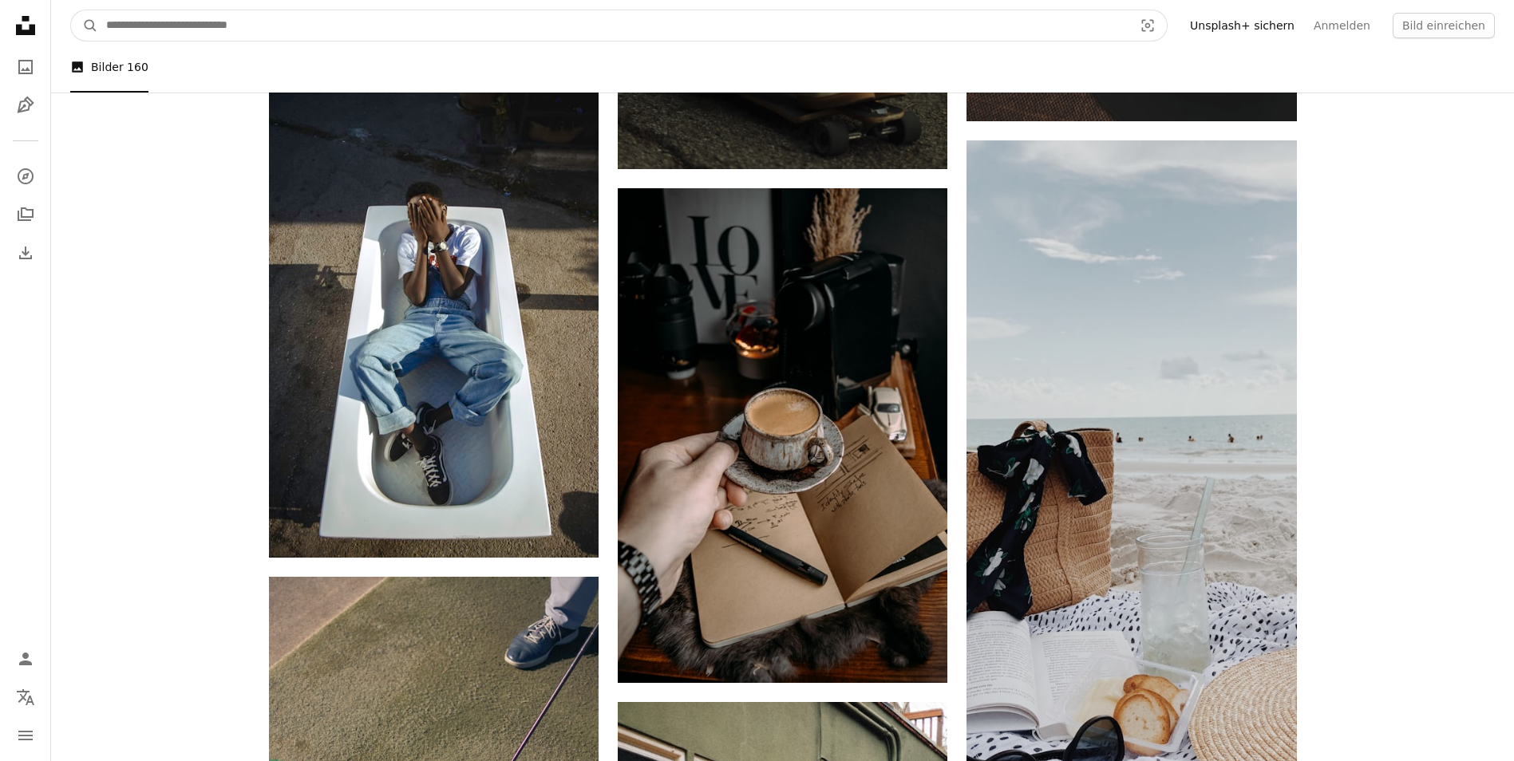
click at [170, 31] on input "Finden Sie Bildmaterial auf der ganzen Webseite" at bounding box center [613, 25] width 1030 height 30
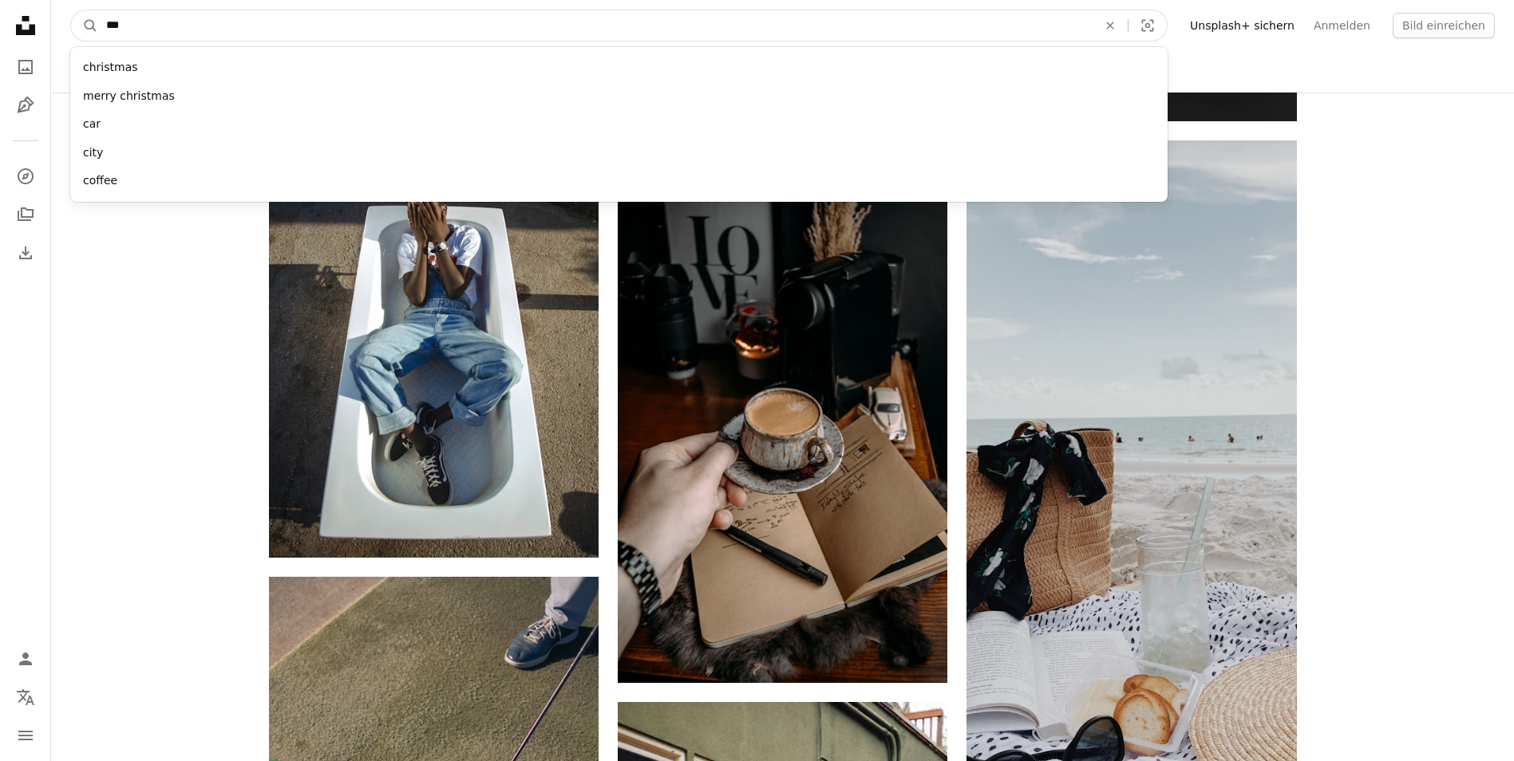
type input "****"
click button "A magnifying glass" at bounding box center [84, 25] width 27 height 30
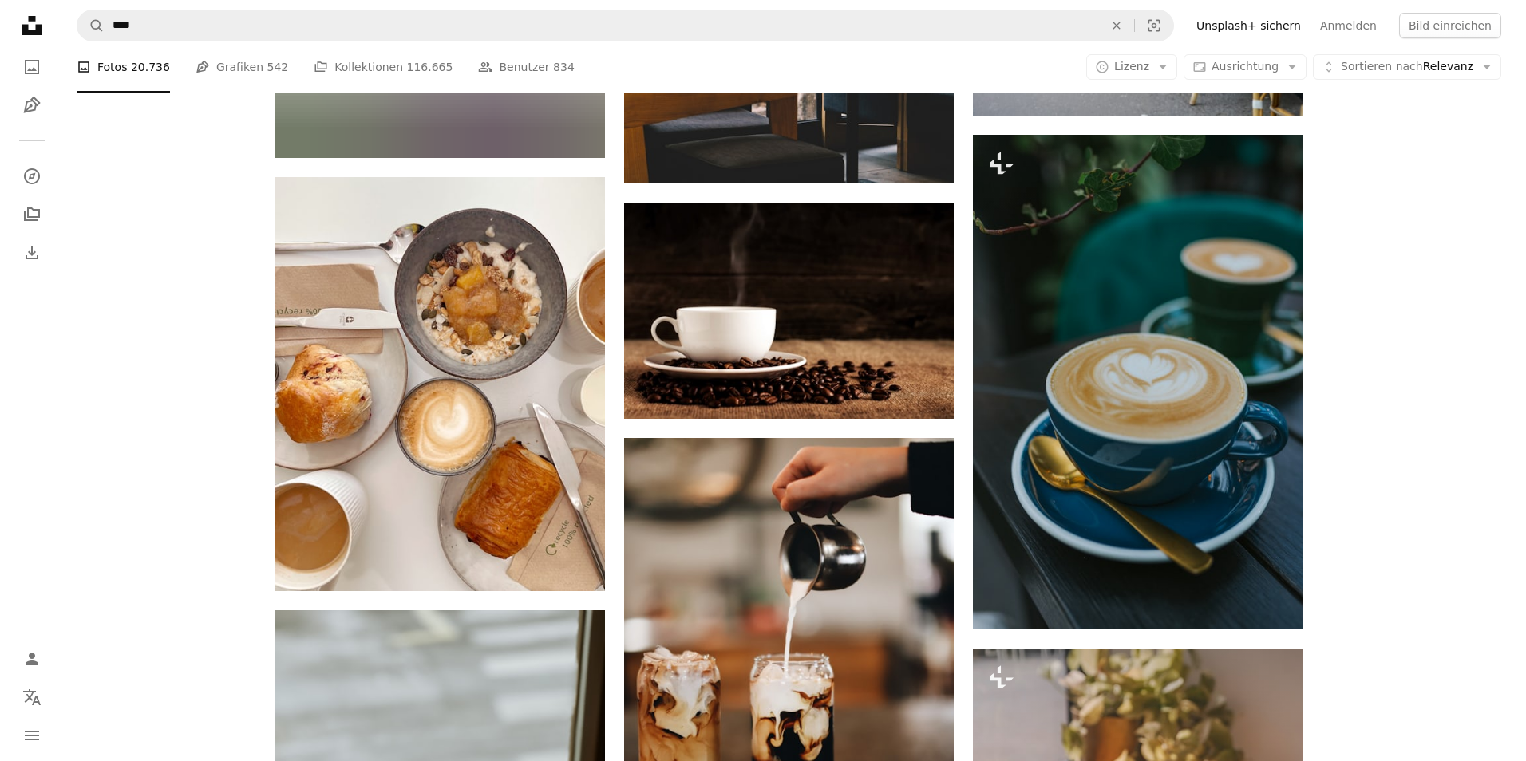
scroll to position [19156, 0]
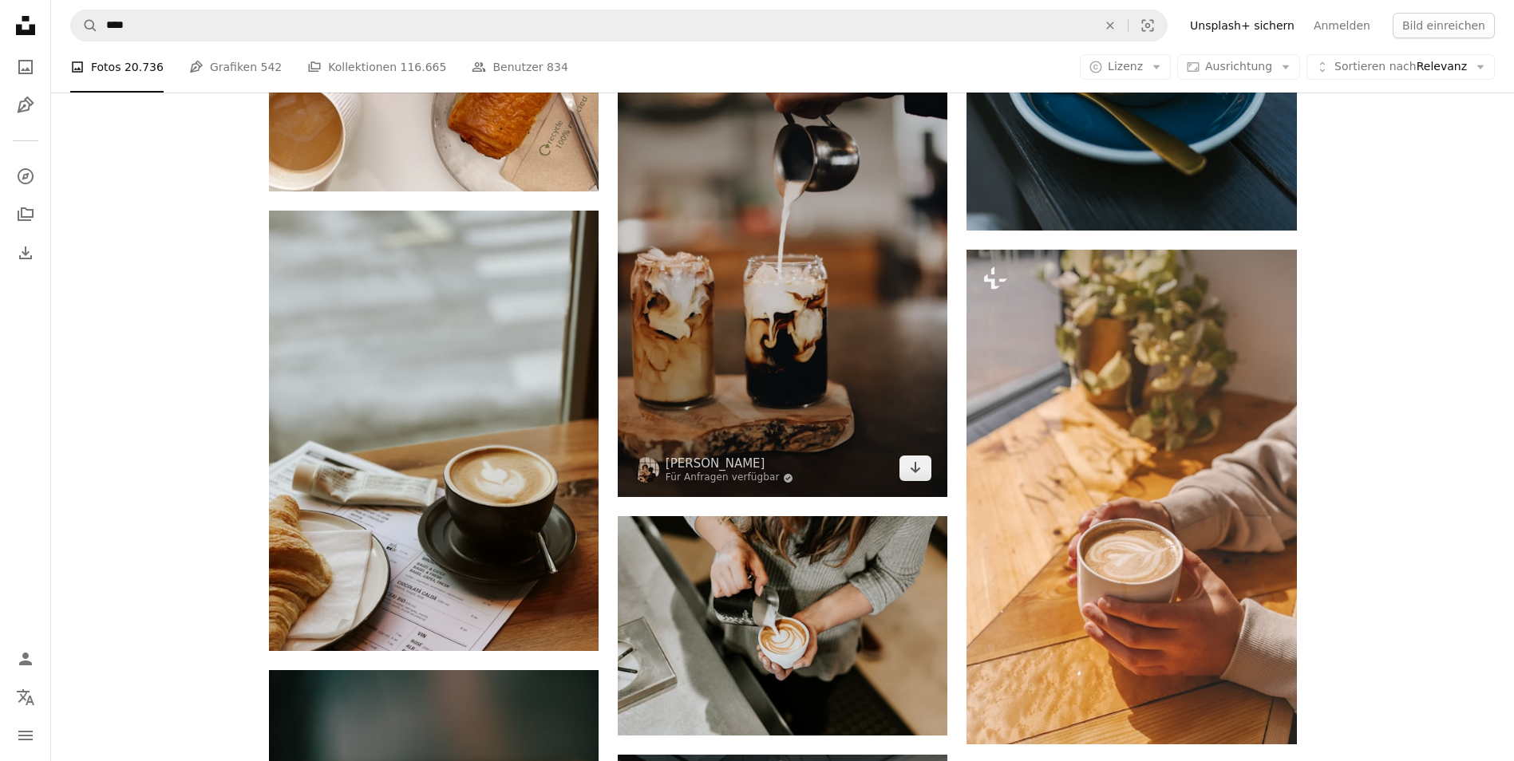
click at [815, 383] on img at bounding box center [783, 268] width 330 height 458
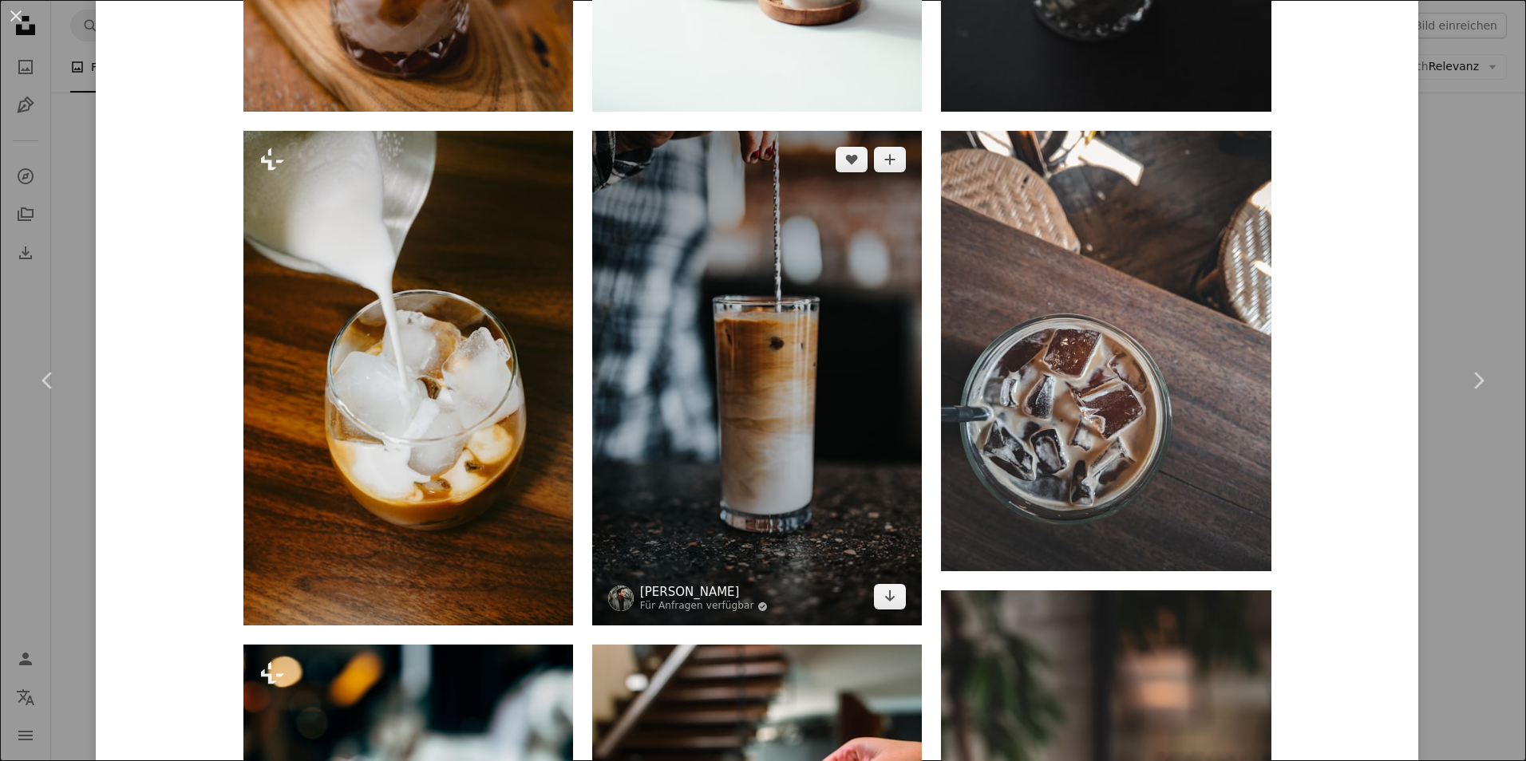
scroll to position [1640, 0]
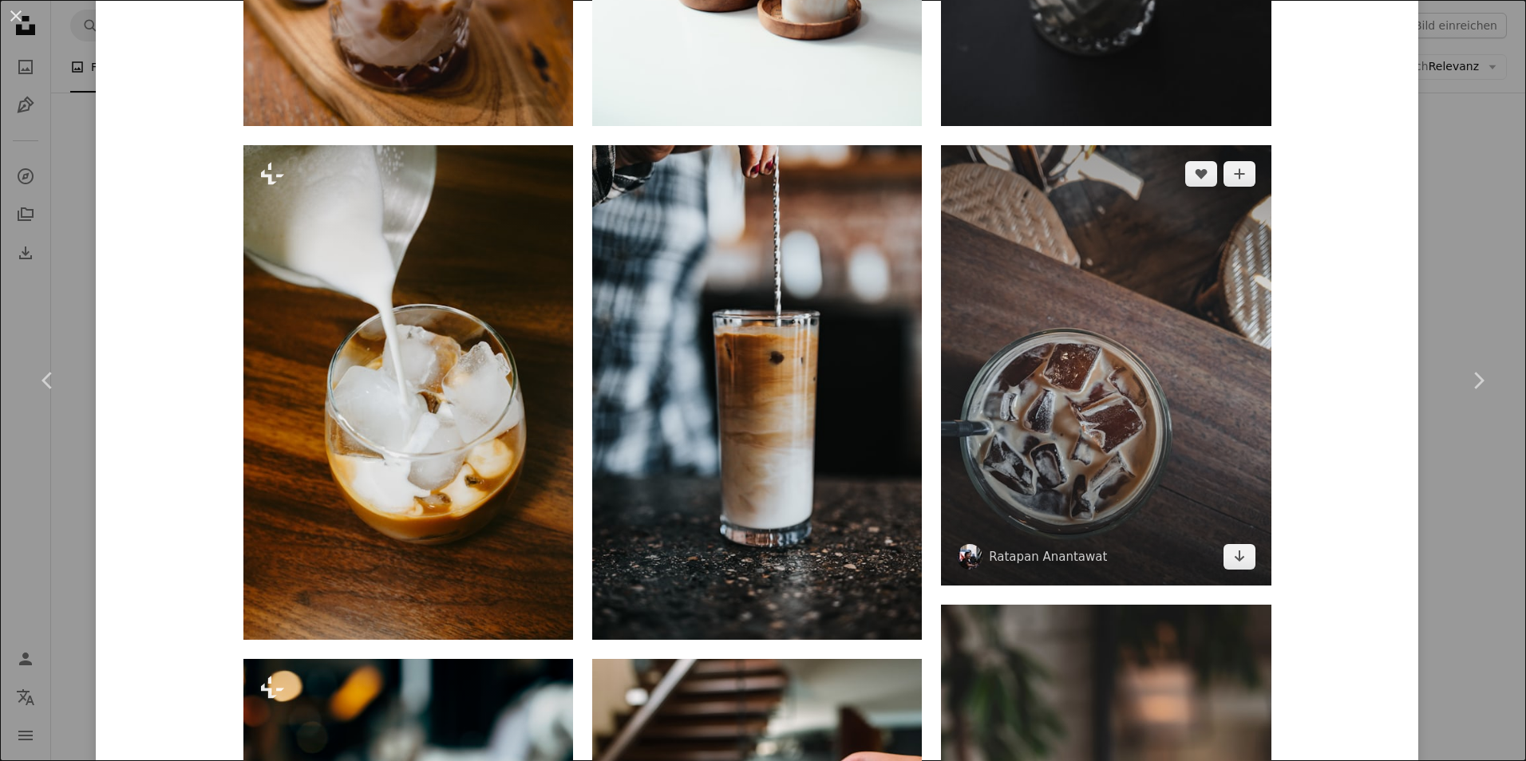
click at [1016, 354] on img at bounding box center [1106, 365] width 330 height 440
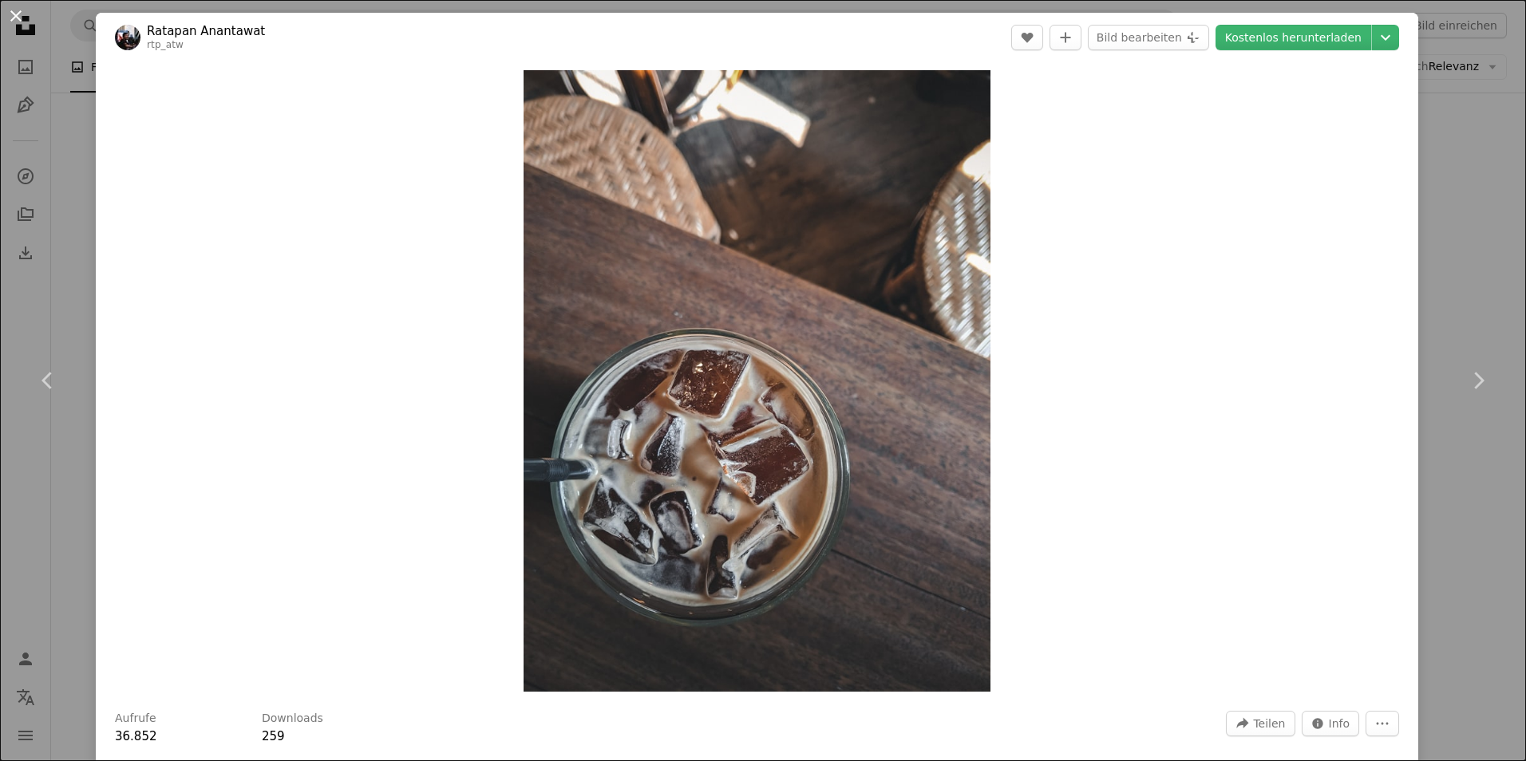
click at [14, 14] on button "An X shape" at bounding box center [15, 15] width 19 height 19
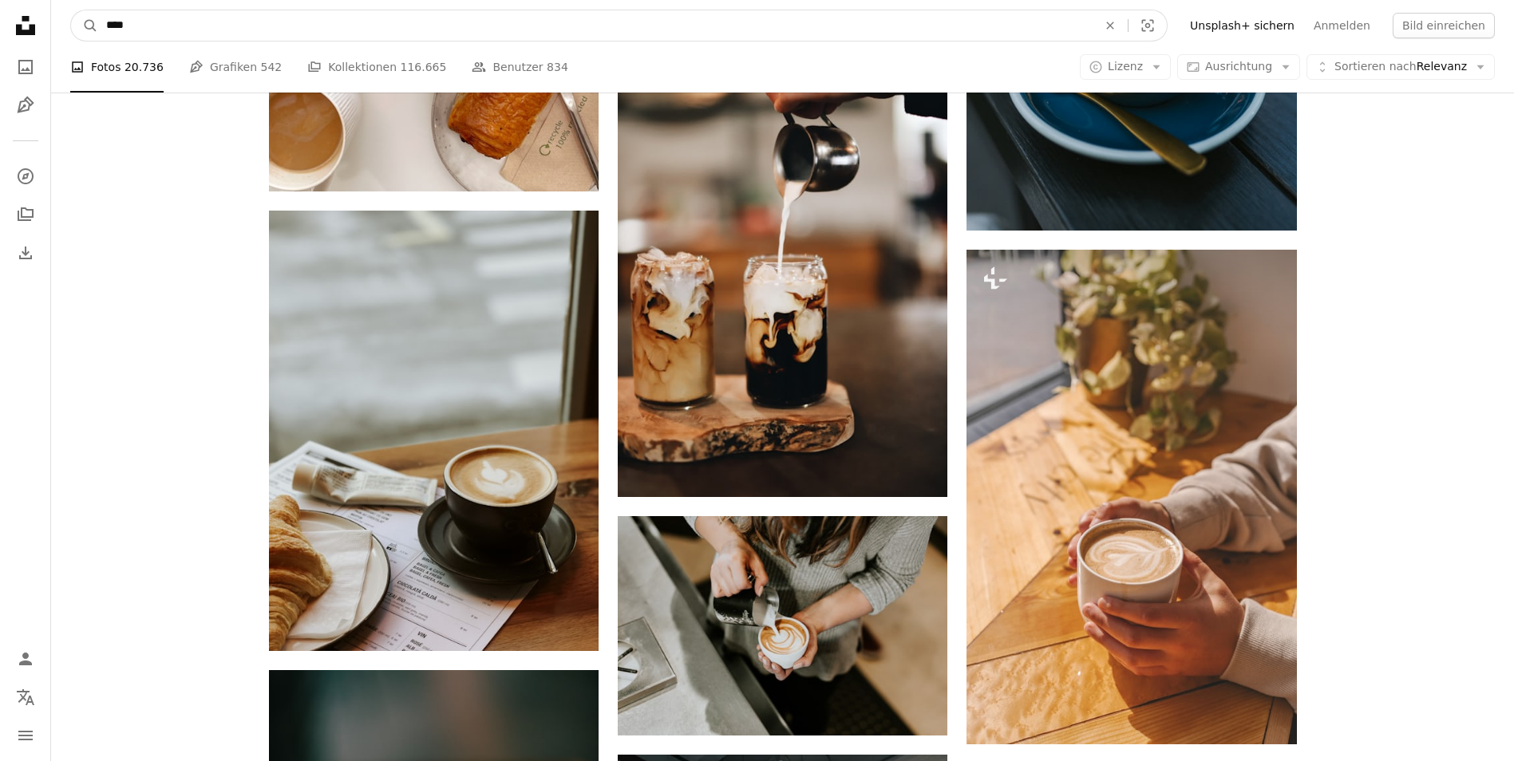
click at [166, 26] on input "****" at bounding box center [595, 25] width 995 height 30
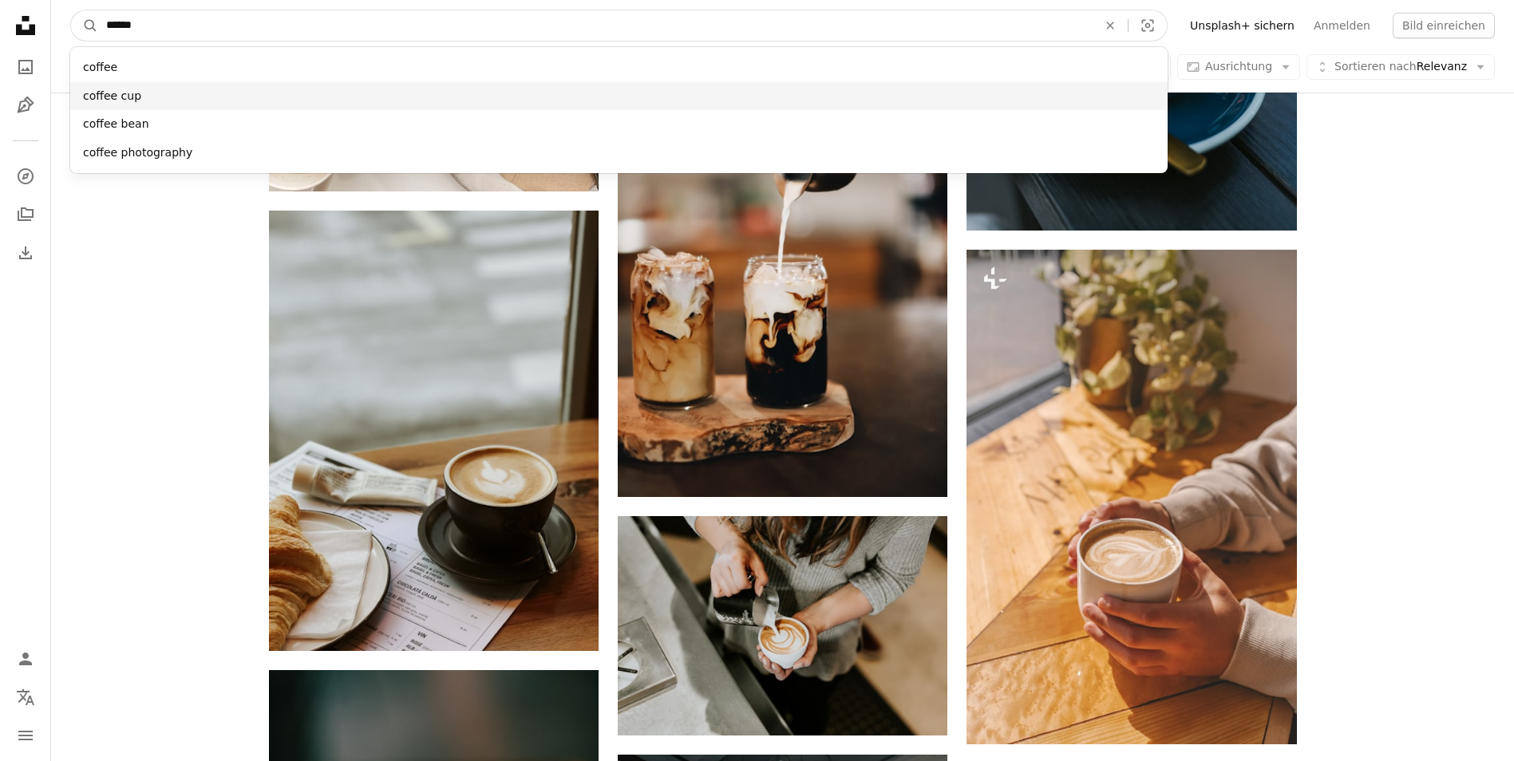
type input "******"
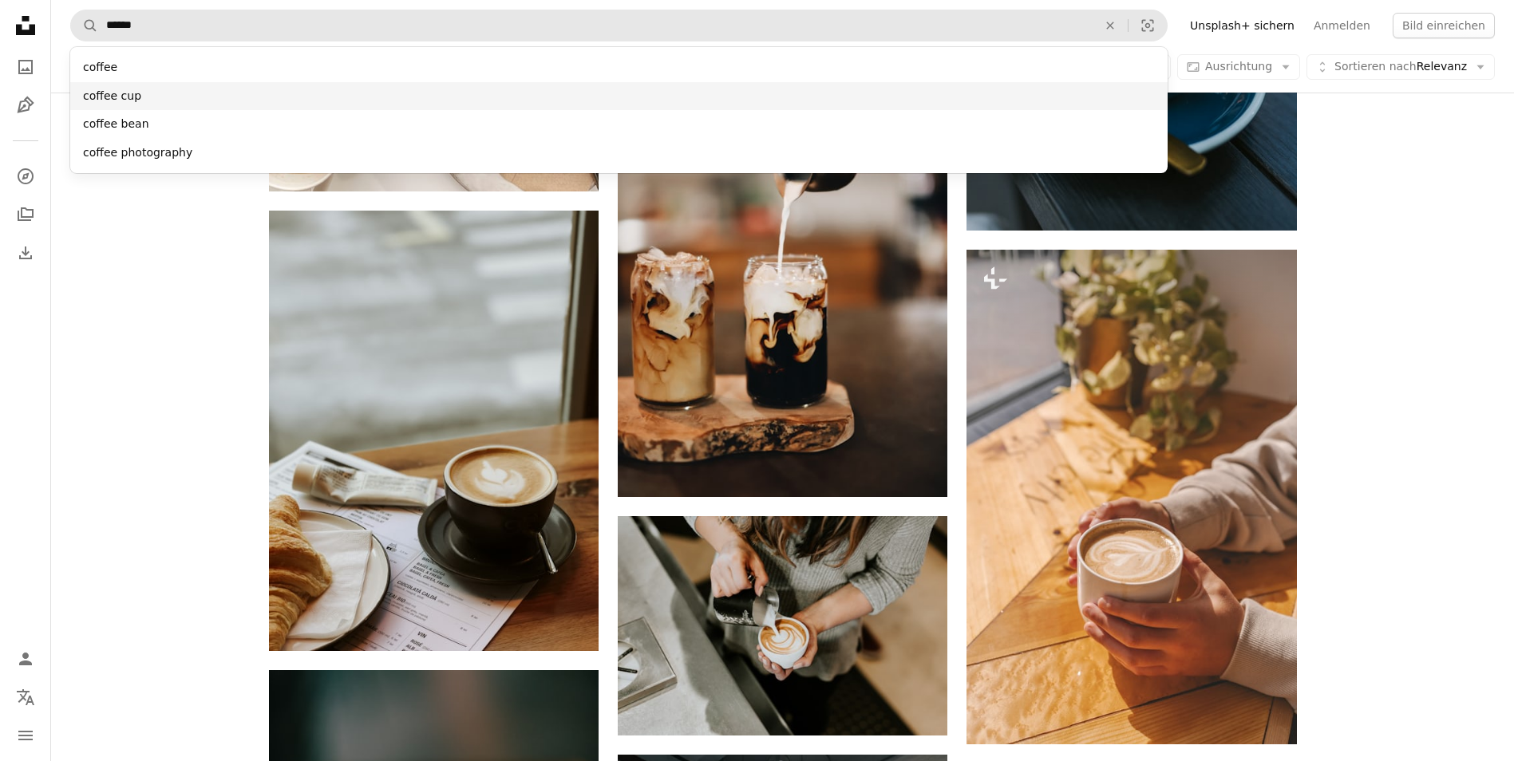
click at [244, 100] on div "coffee cup" at bounding box center [618, 96] width 1097 height 29
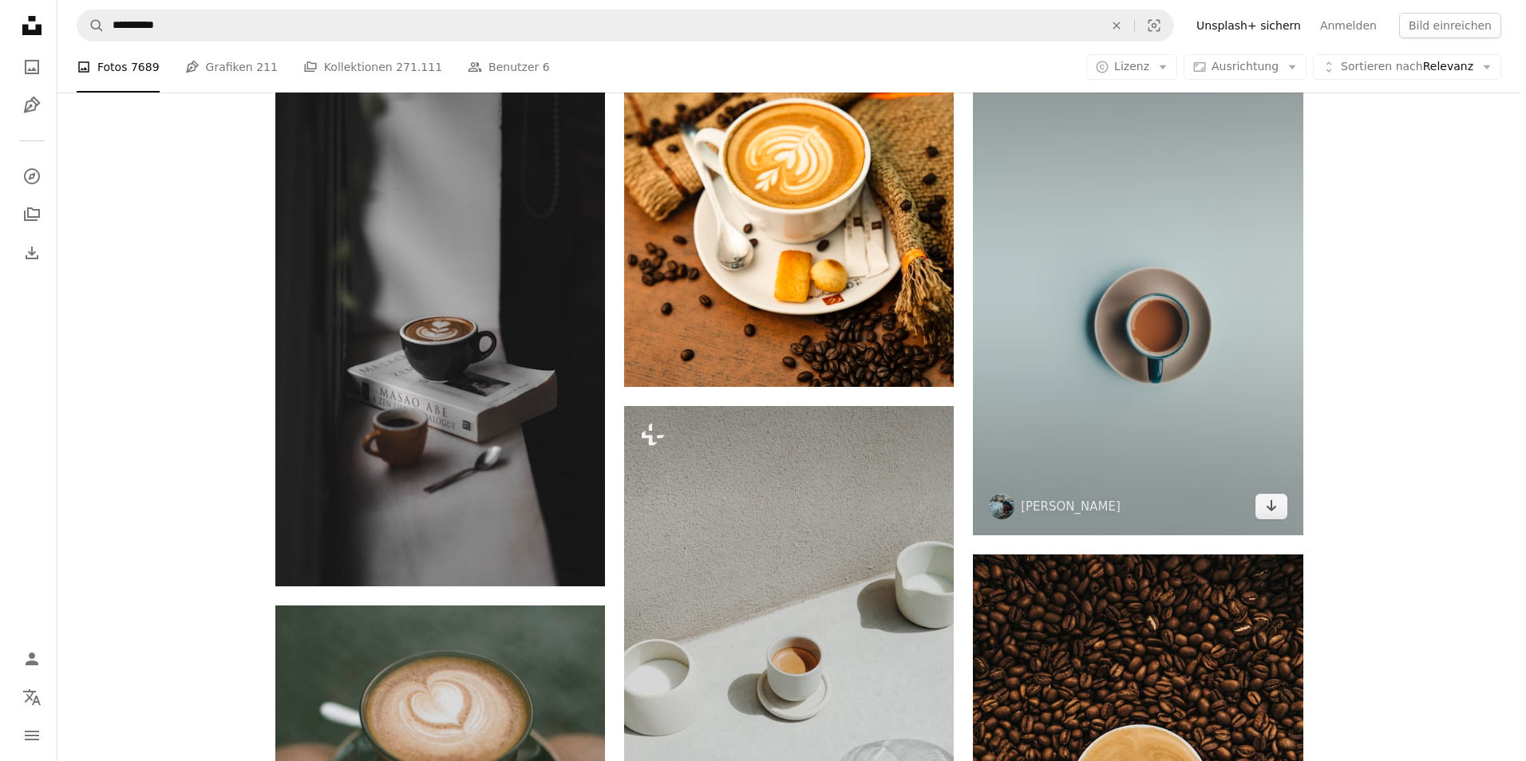
scroll to position [2075, 0]
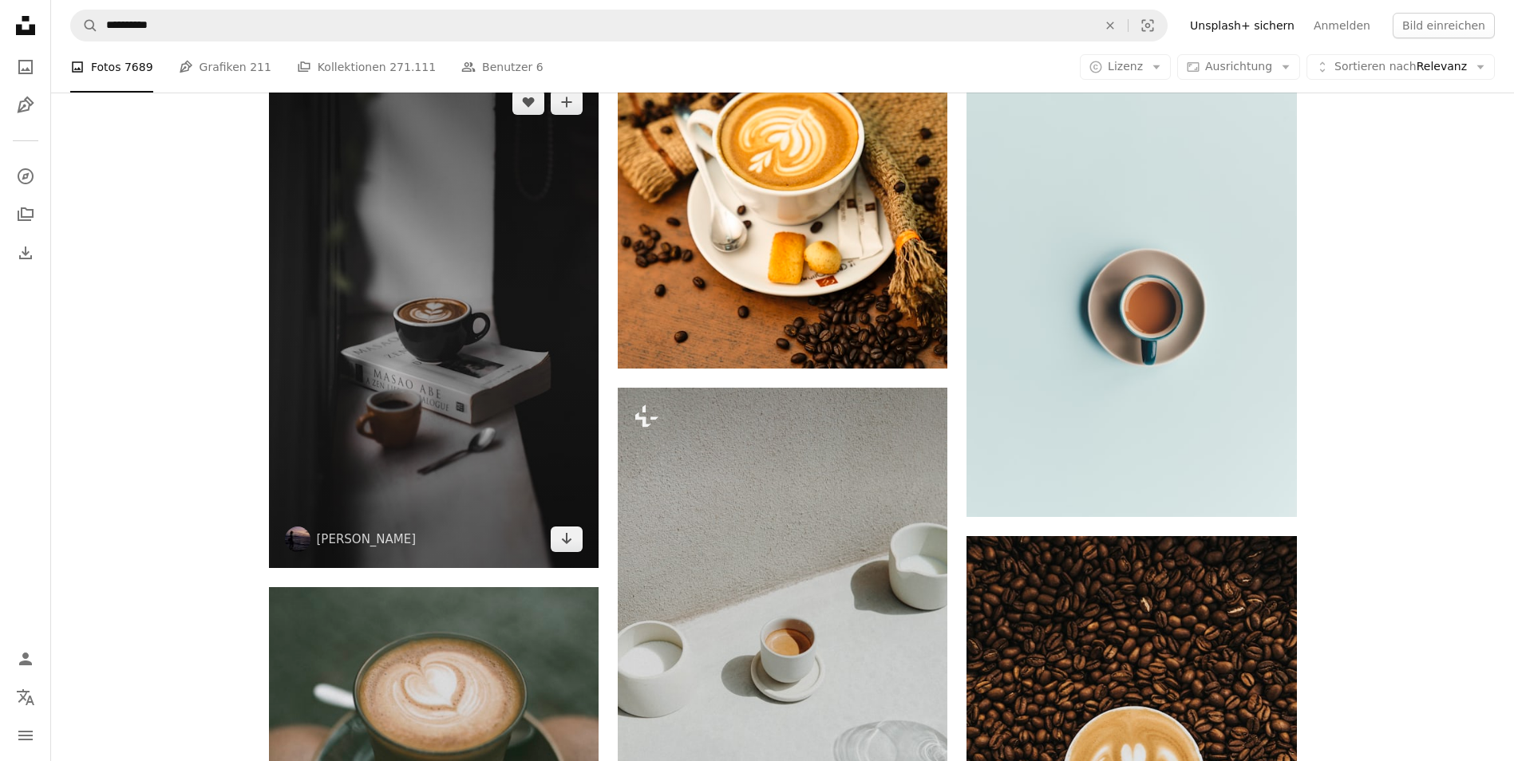
click at [475, 473] on img at bounding box center [434, 320] width 330 height 495
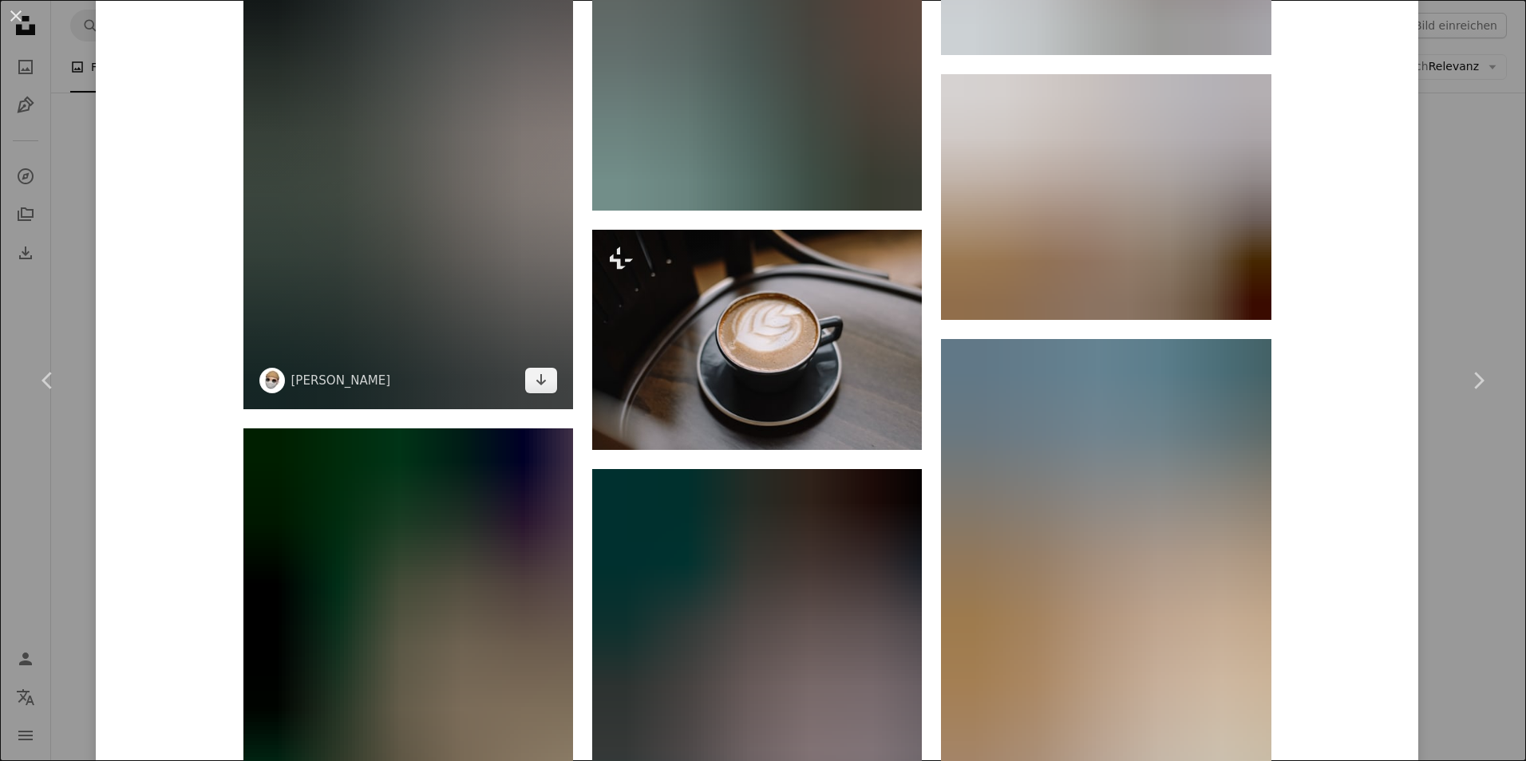
scroll to position [8301, 0]
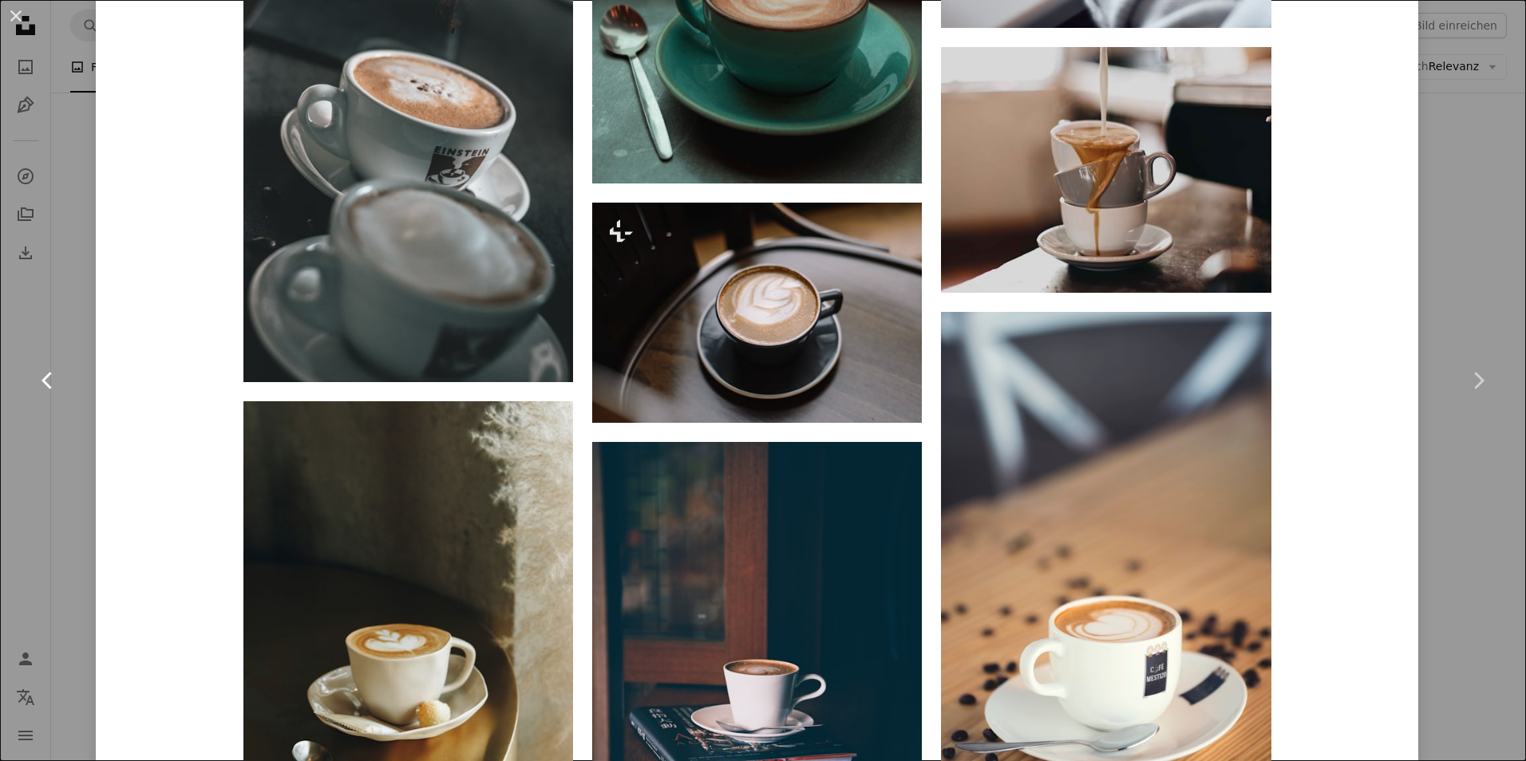
click at [31, 331] on link "Chevron left" at bounding box center [48, 380] width 96 height 153
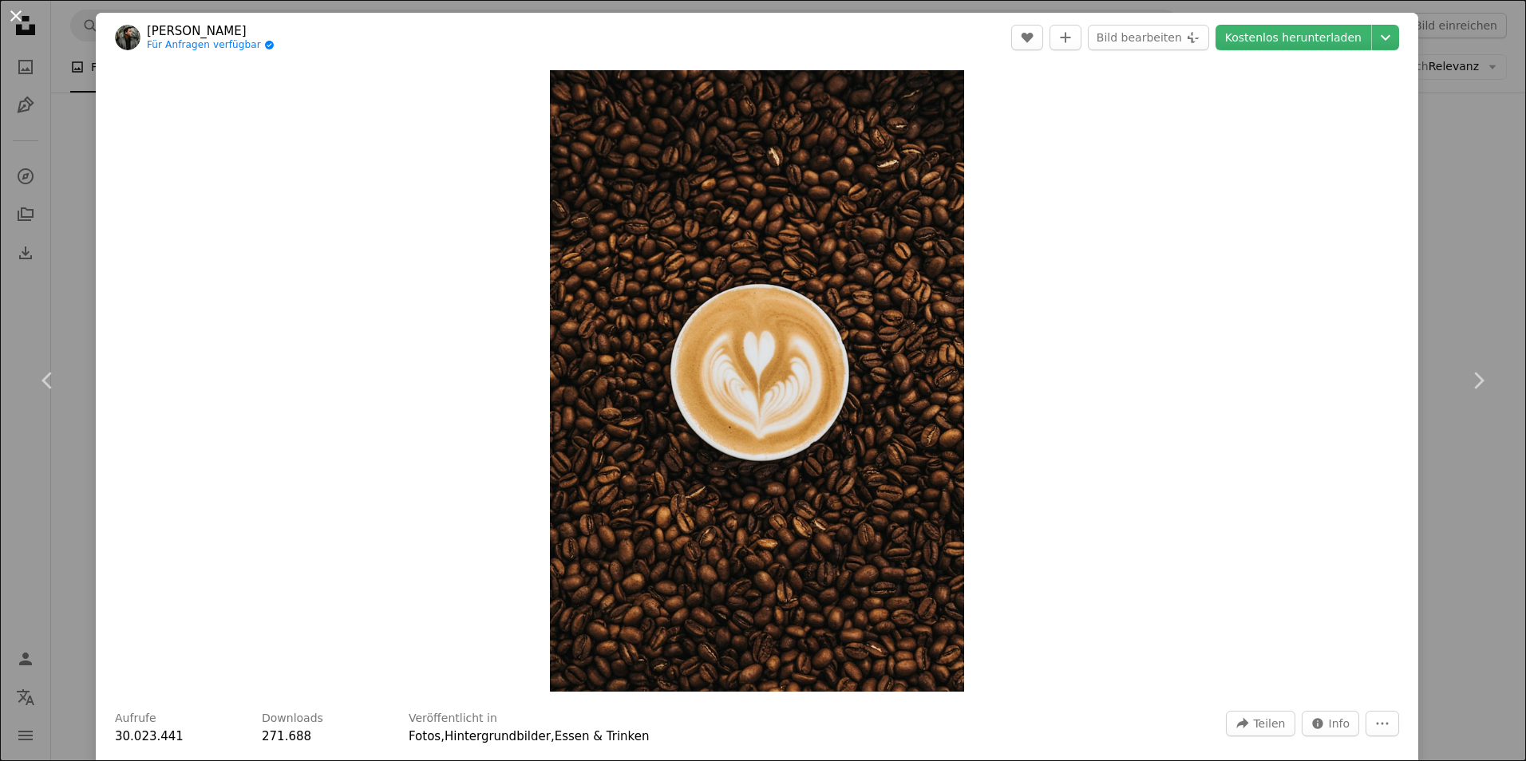
click at [20, 18] on button "An X shape" at bounding box center [15, 15] width 19 height 19
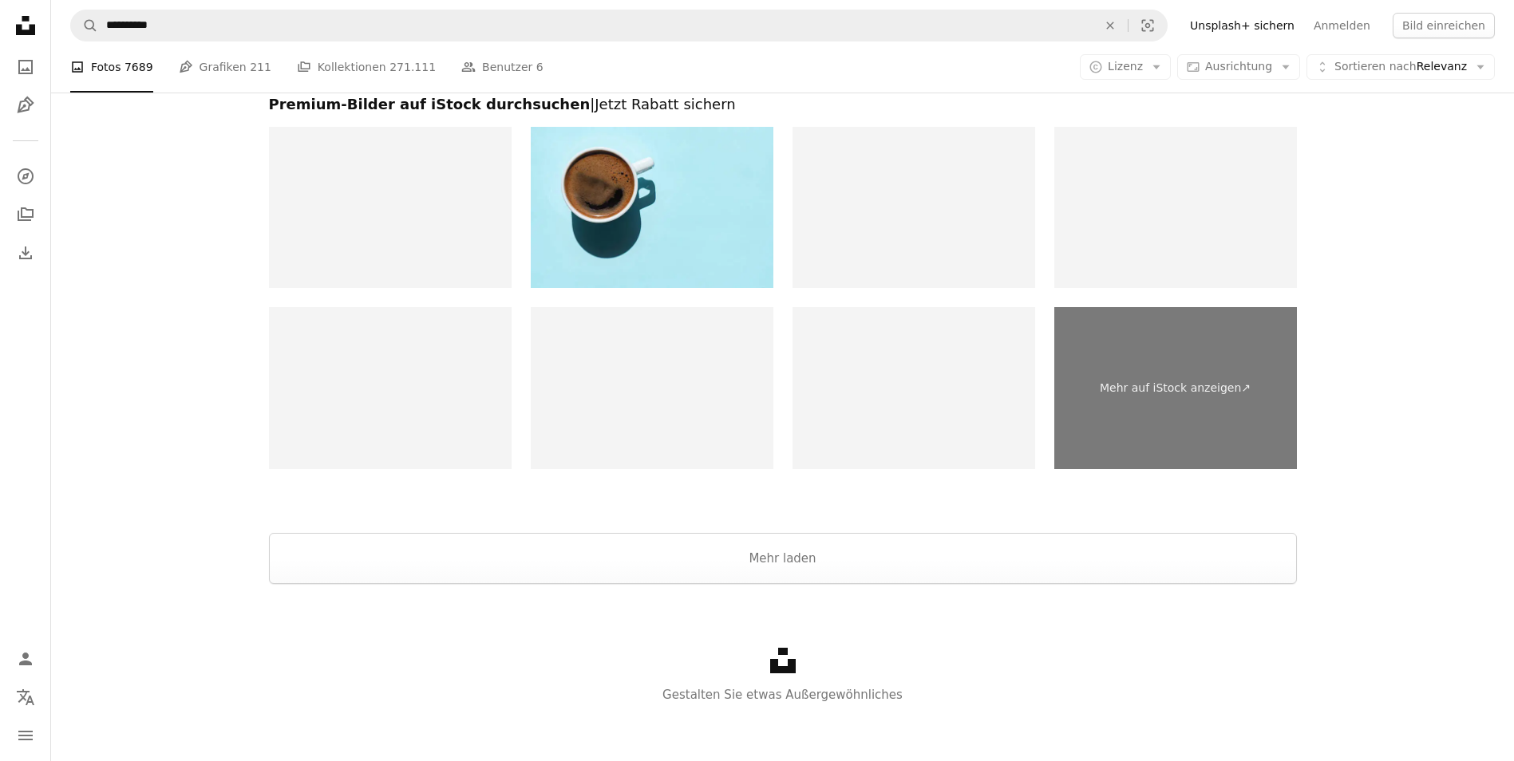
scroll to position [6339, 0]
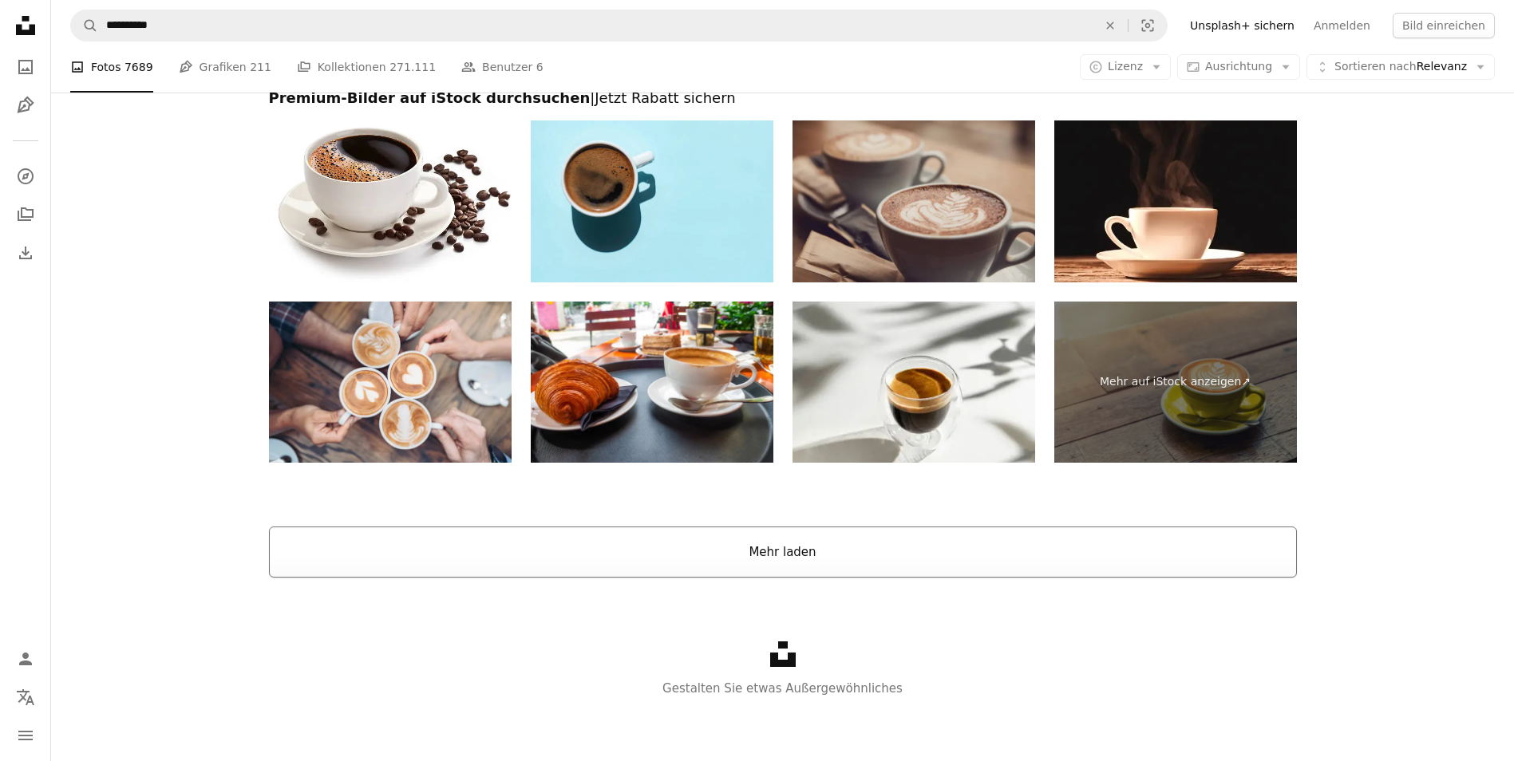
click at [853, 546] on button "Mehr laden" at bounding box center [783, 552] width 1028 height 51
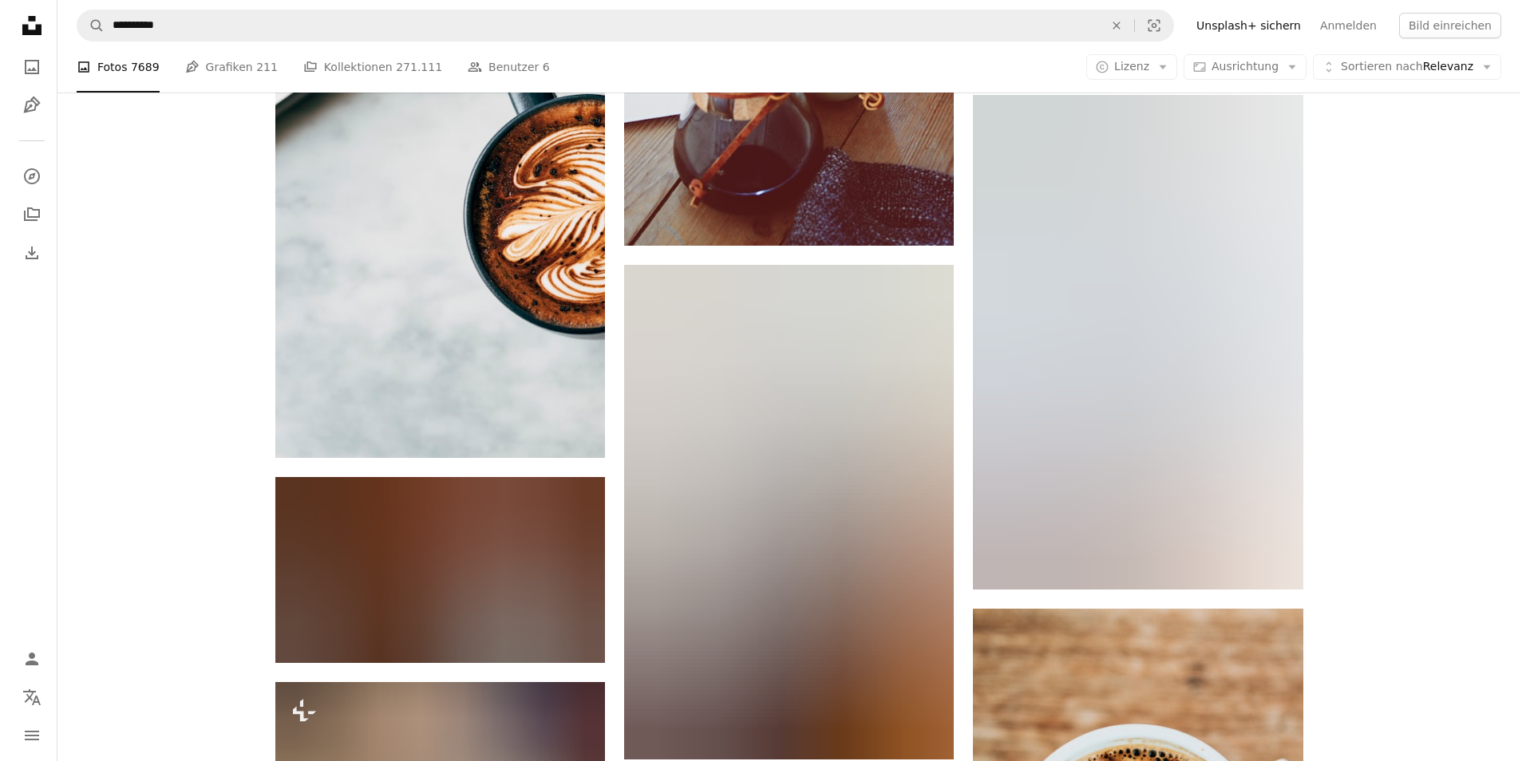
scroll to position [19269, 0]
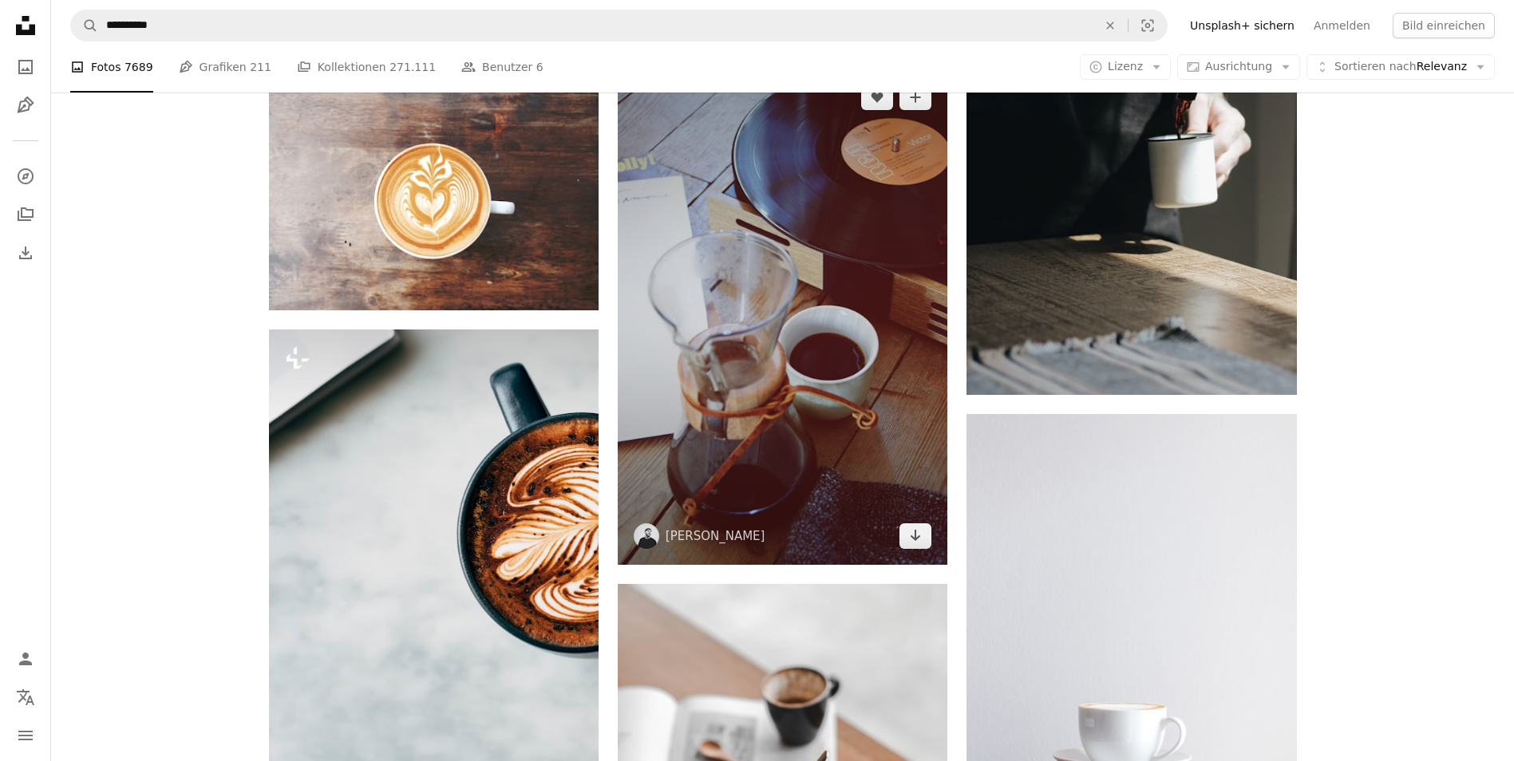
click at [797, 374] on img at bounding box center [783, 317] width 330 height 496
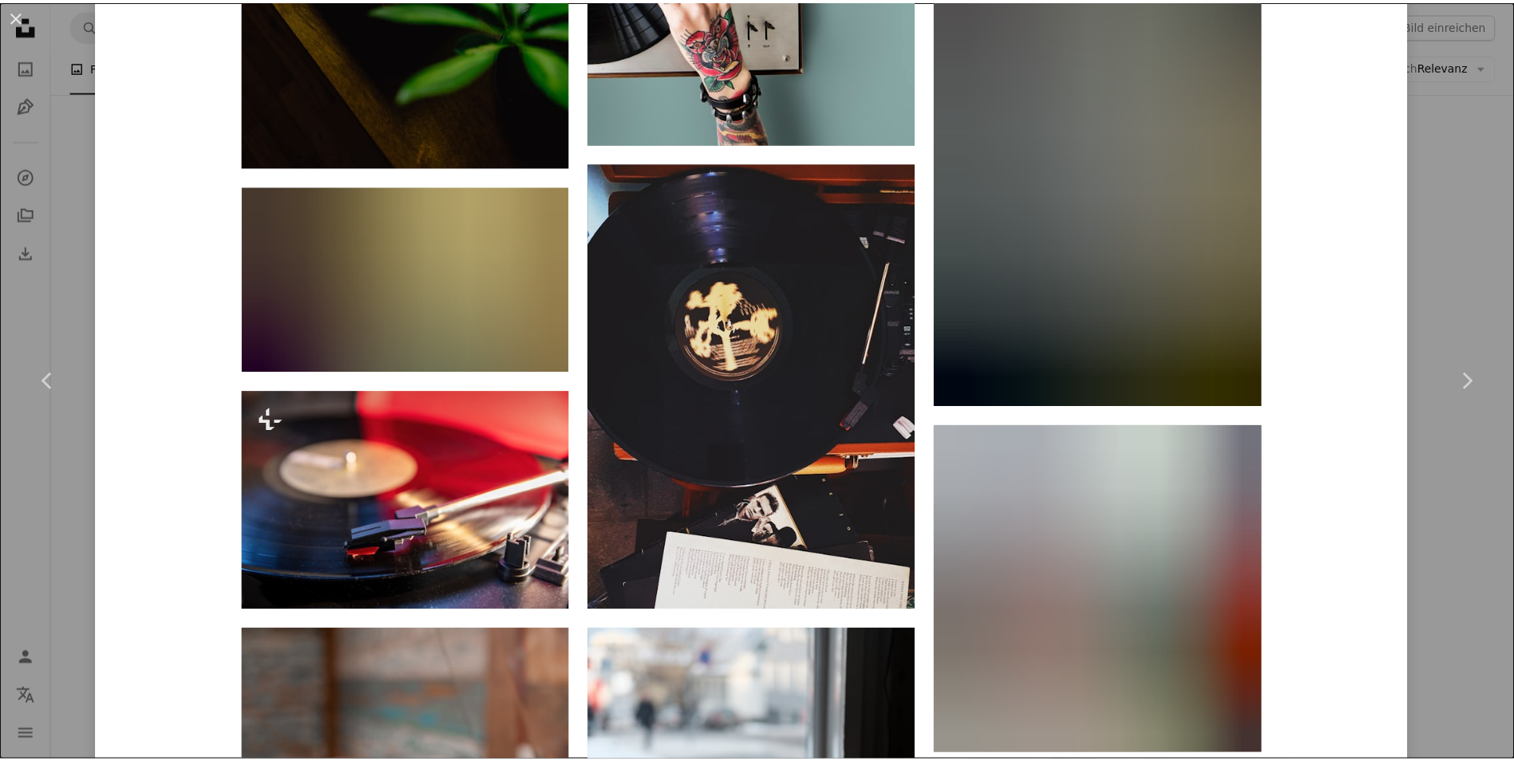
scroll to position [3352, 0]
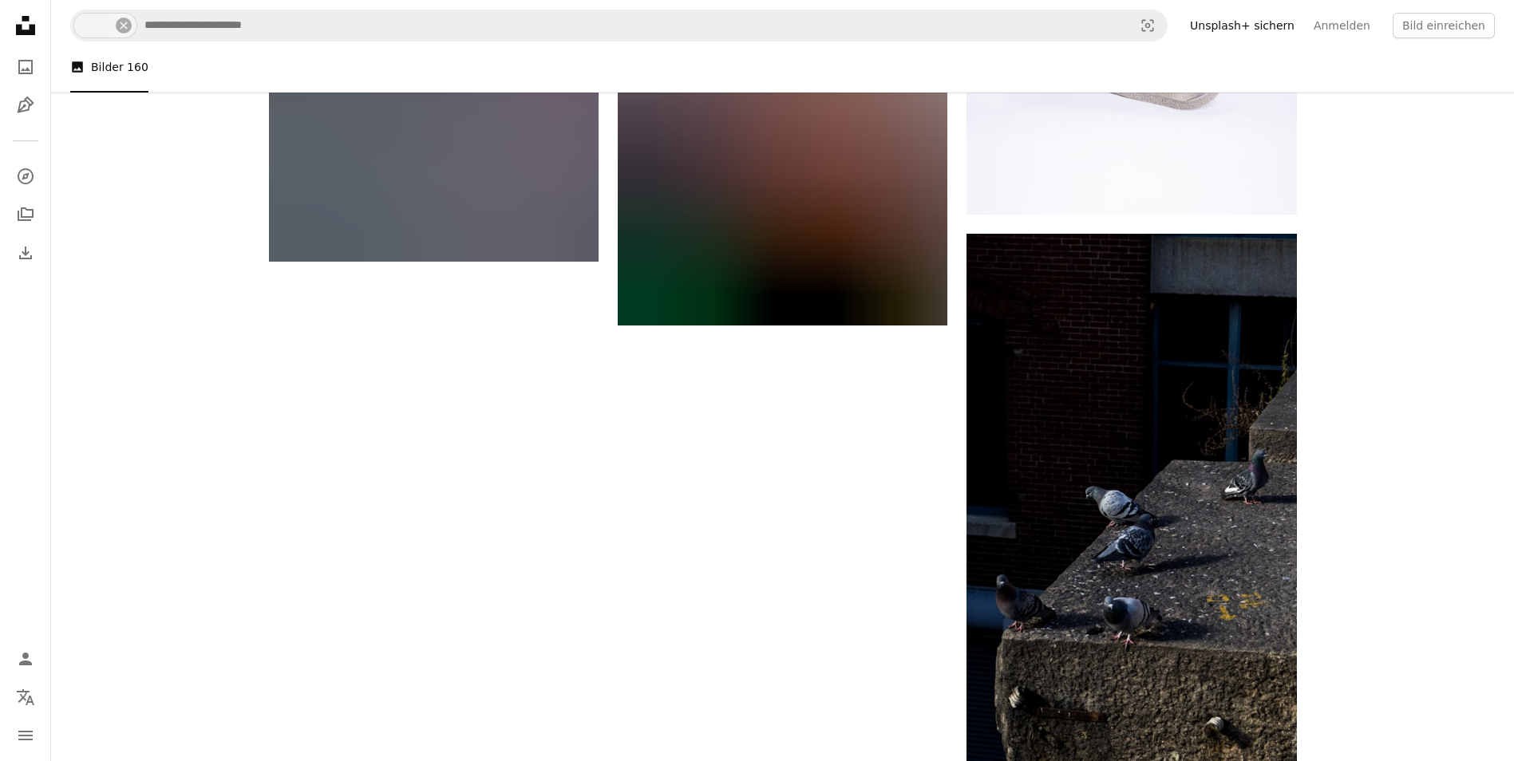
scroll to position [11653, 0]
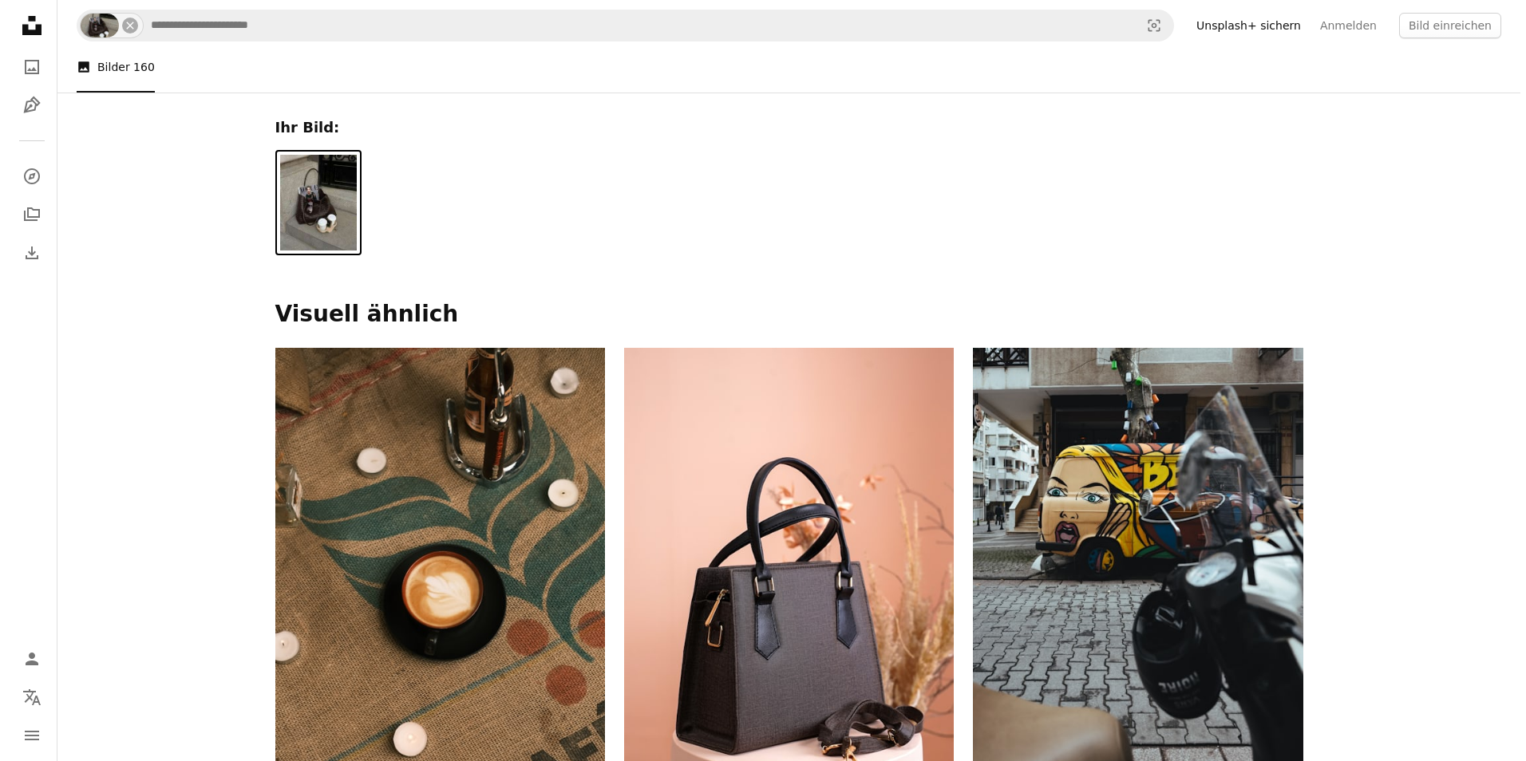
scroll to position [11653, 0]
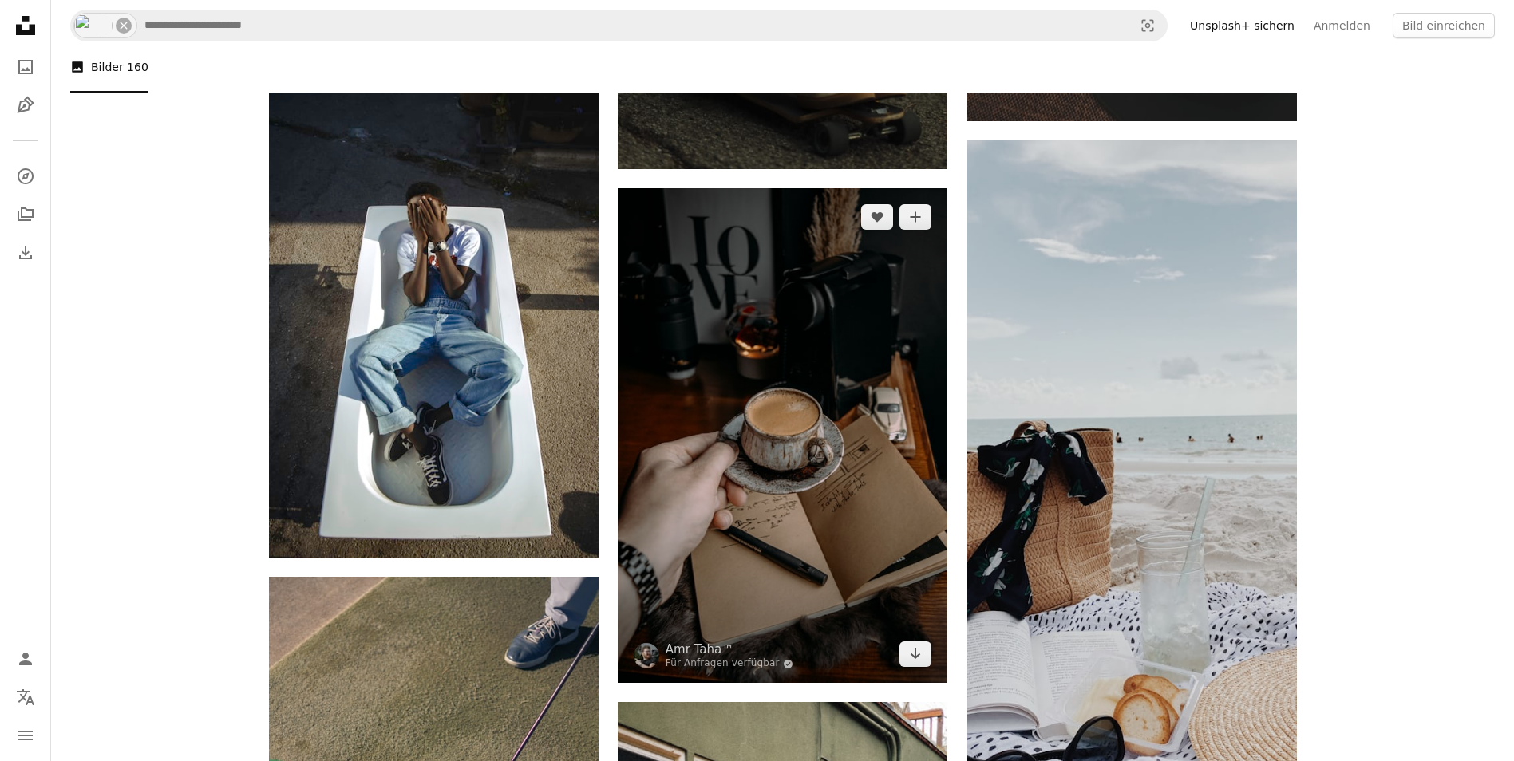
click at [820, 413] on img at bounding box center [783, 435] width 330 height 495
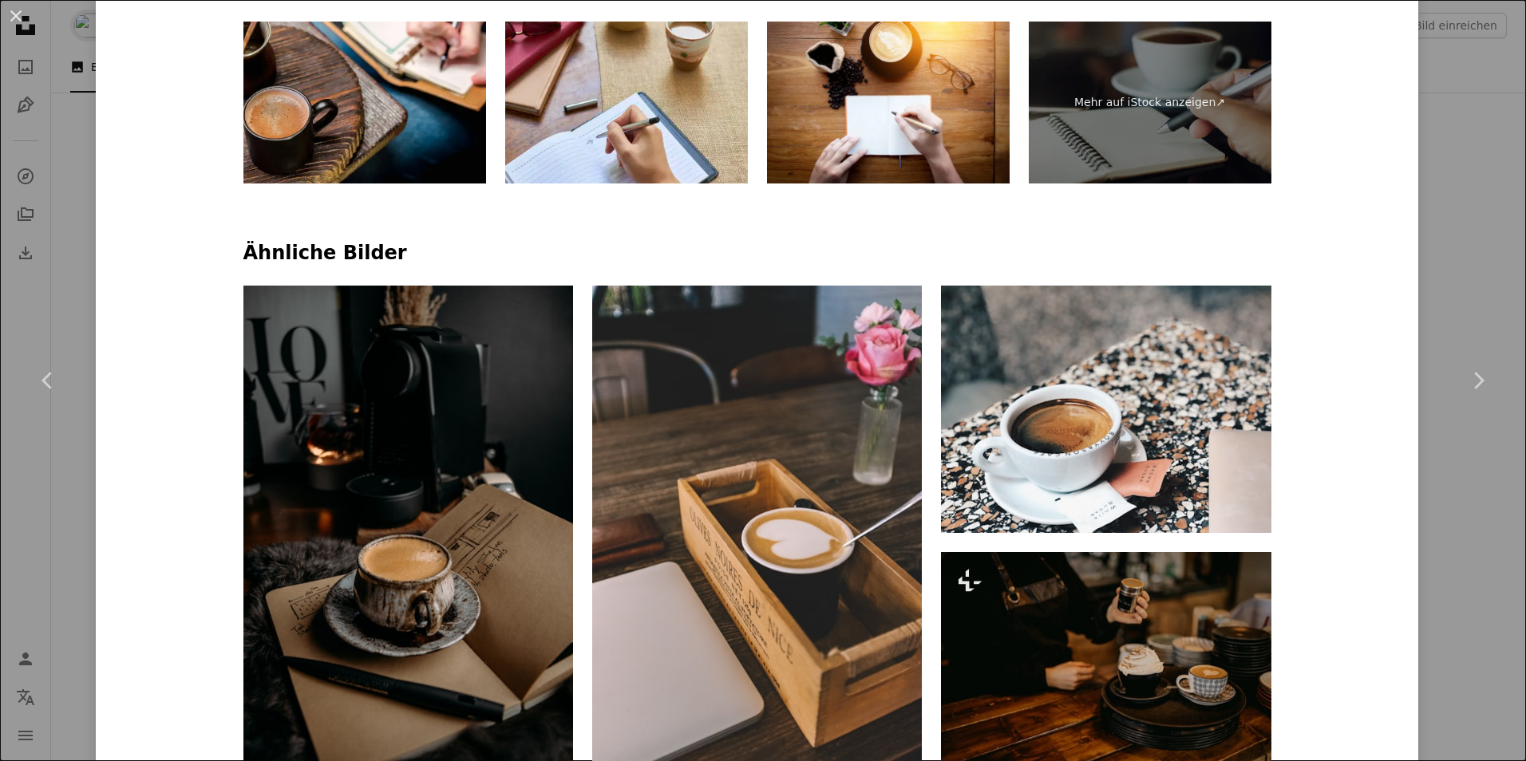
scroll to position [1197, 0]
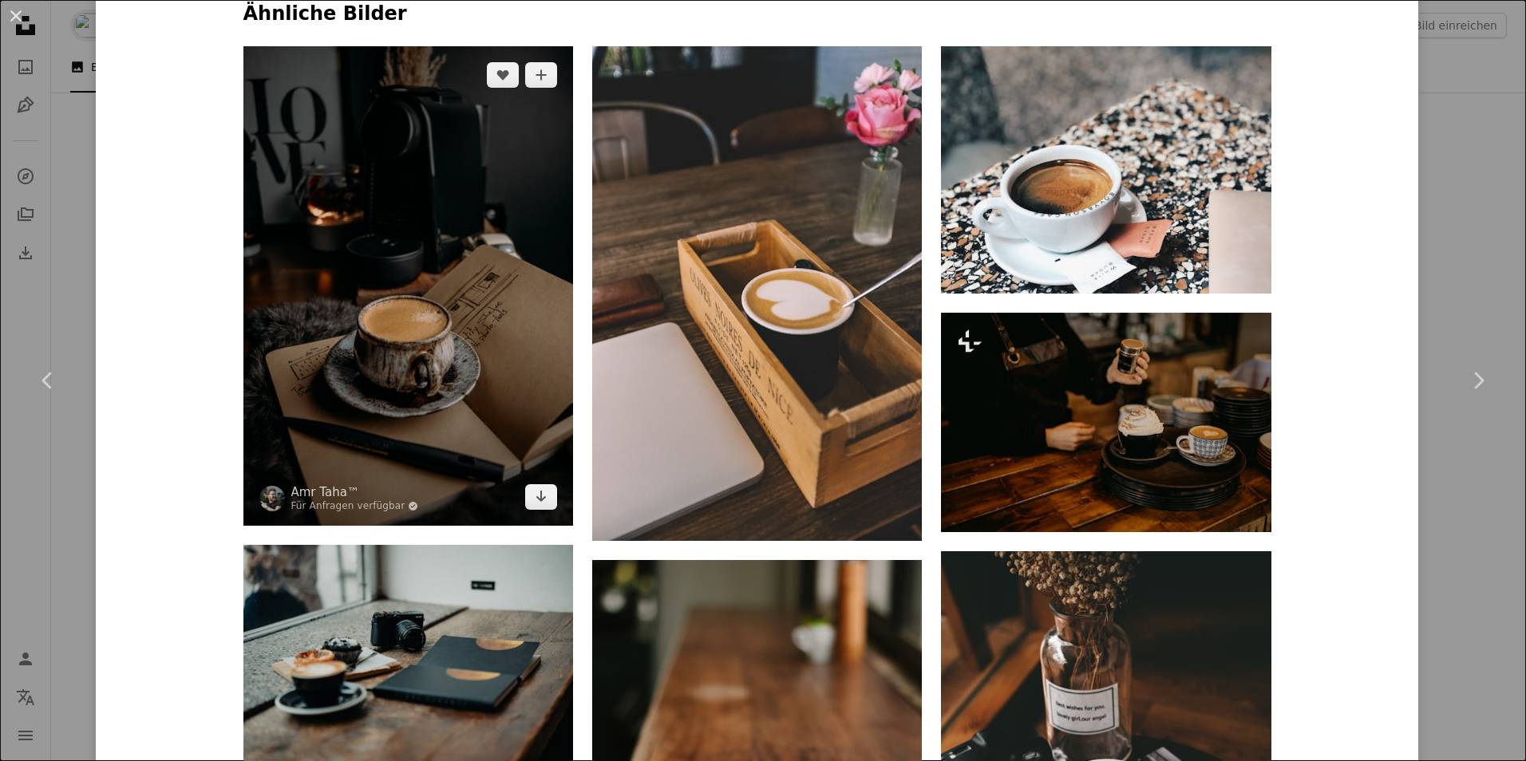
click at [447, 350] on img at bounding box center [408, 286] width 330 height 480
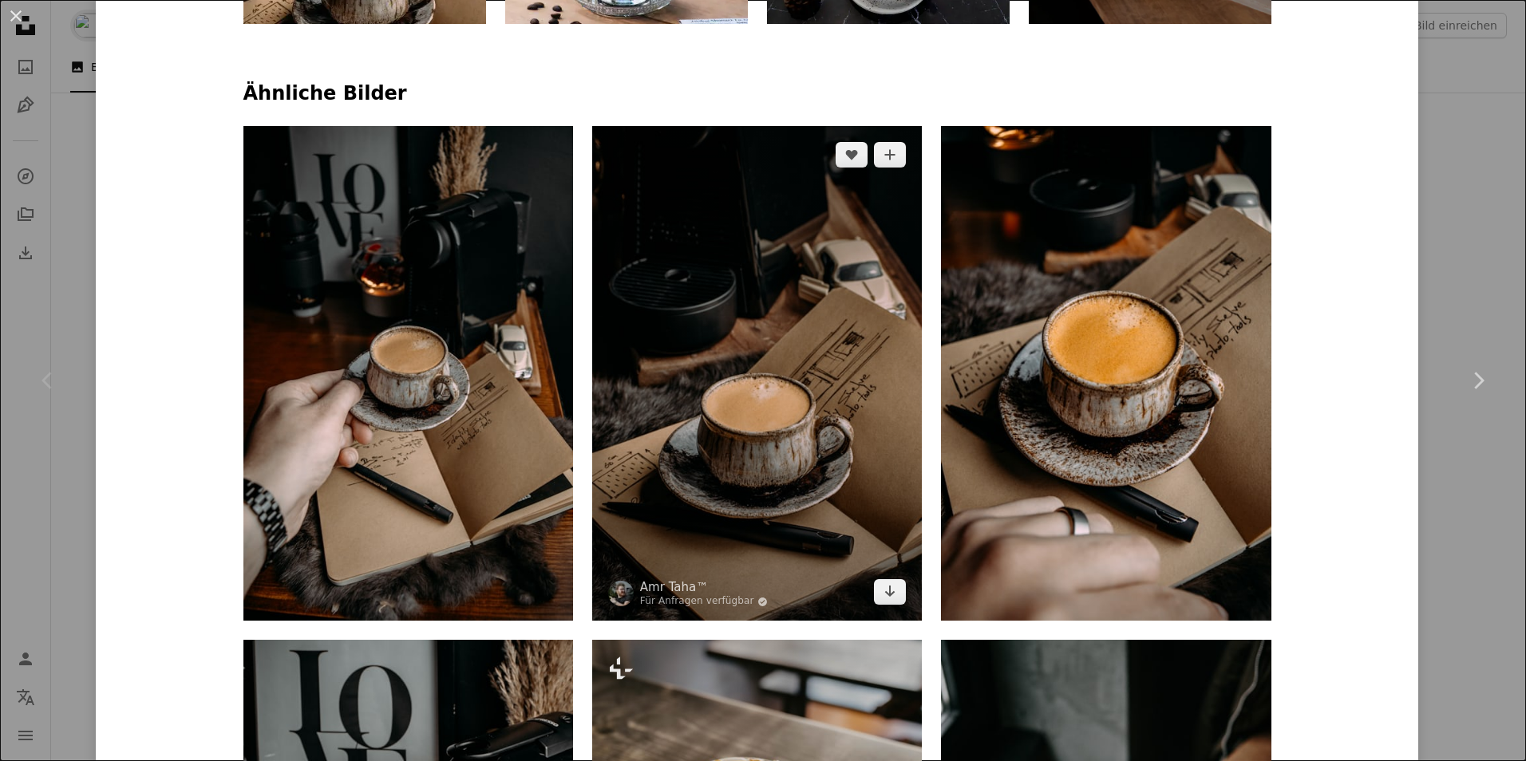
scroll to position [1117, 0]
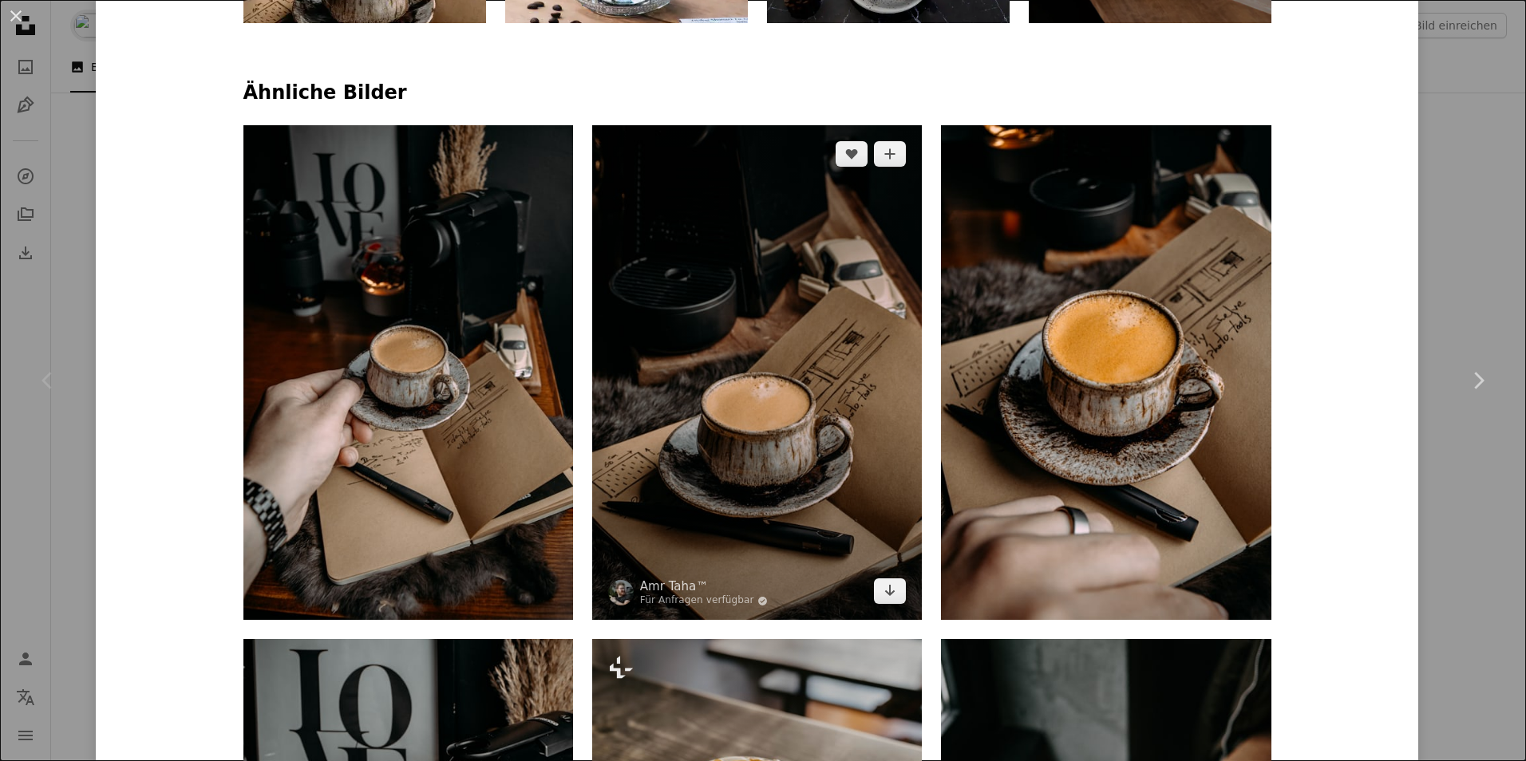
click at [679, 436] on img at bounding box center [757, 372] width 330 height 495
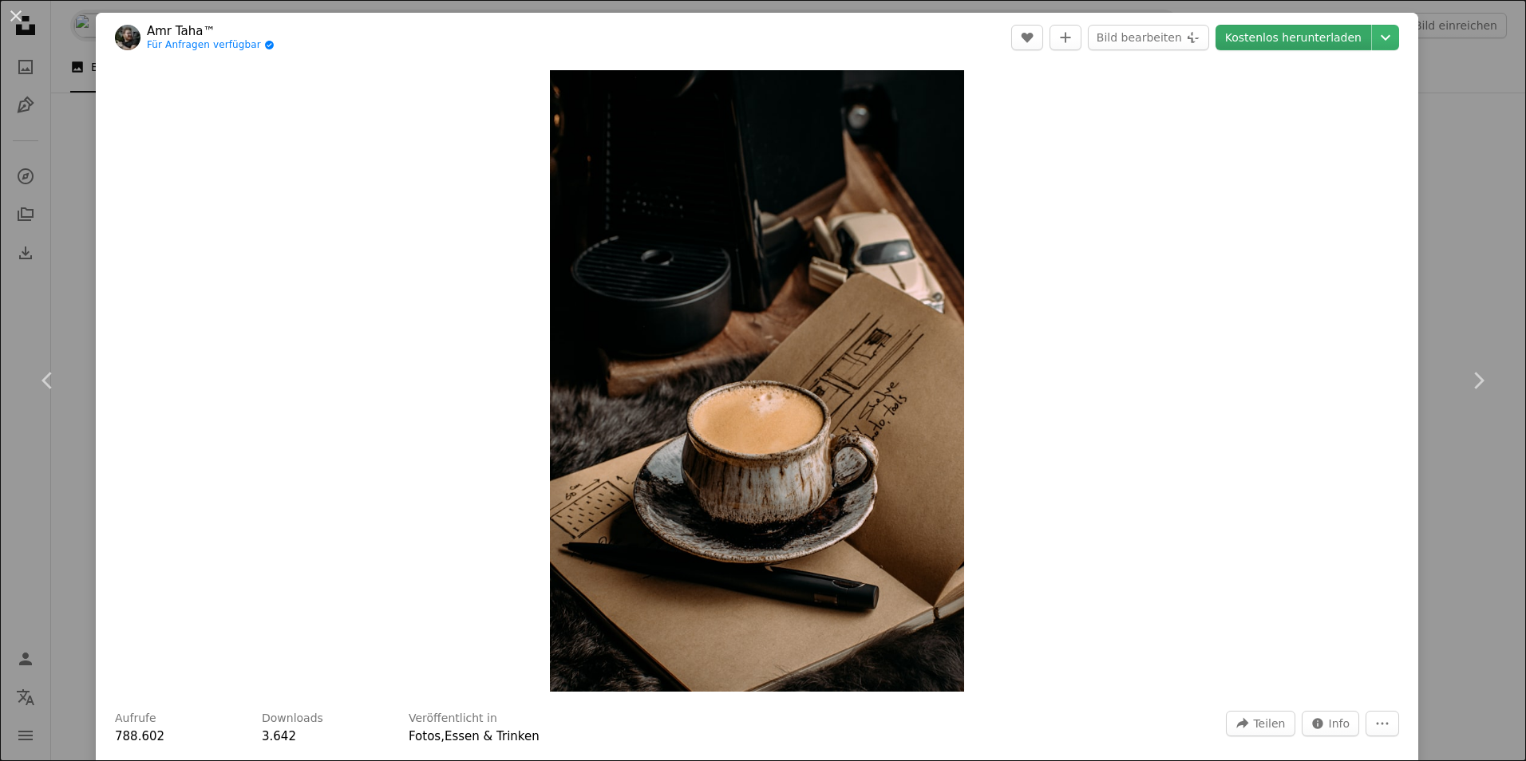
click at [1254, 42] on link "Kostenlos herunterladen" at bounding box center [1294, 38] width 156 height 26
